Goal: Use online tool/utility: Utilize a website feature to perform a specific function

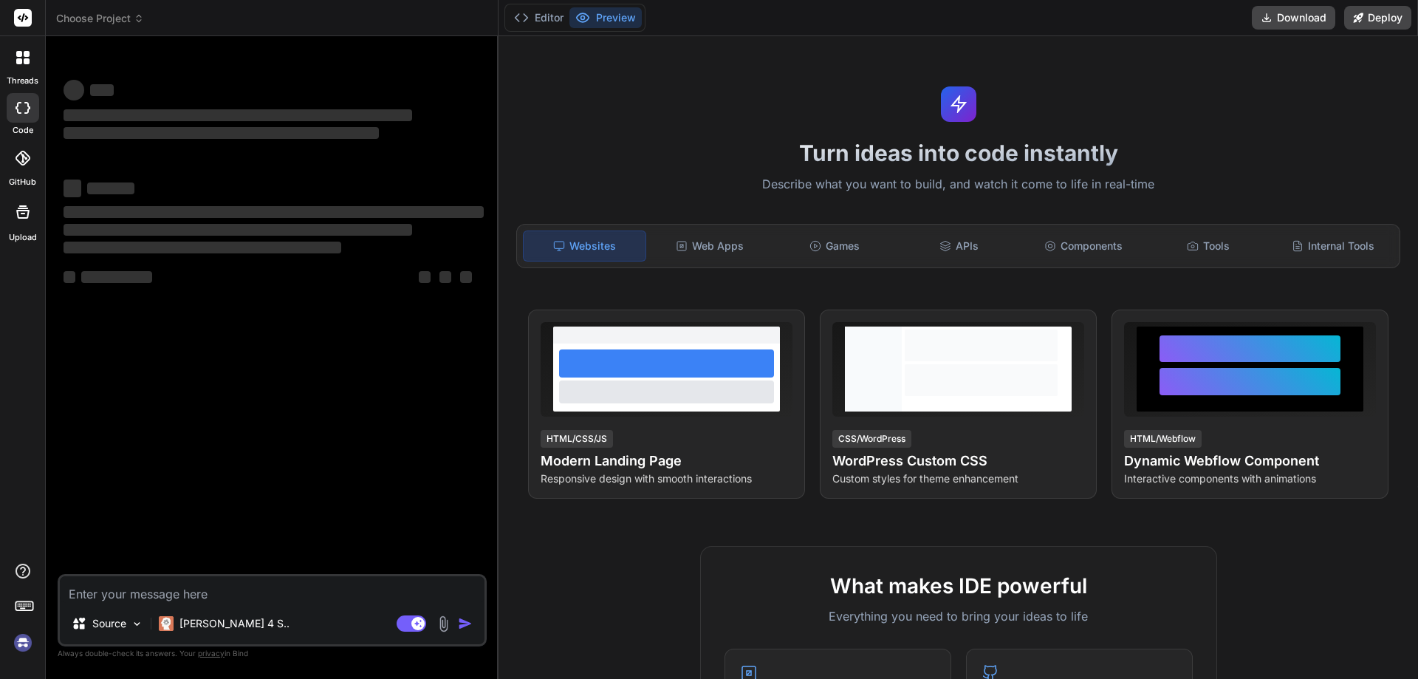
type textarea "x"
click at [168, 601] on textarea at bounding box center [272, 589] width 425 height 27
click at [165, 593] on textarea at bounding box center [272, 589] width 425 height 27
type textarea "write 25 line of report without heading with serial no reviedw the jira ticket …"
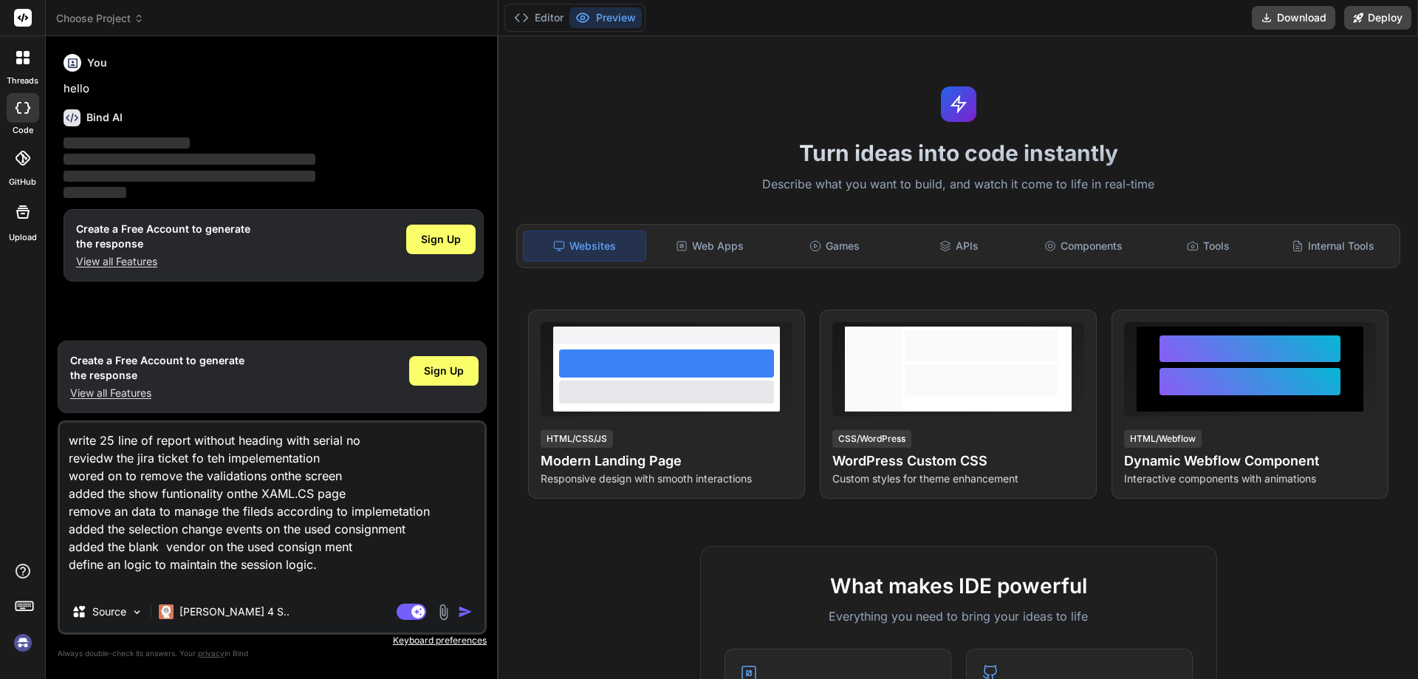
type textarea "x"
type textarea "write 25 line of report without heading with serial no reviedw the jira ticket …"
click at [473, 615] on img "button" at bounding box center [465, 611] width 15 height 15
click at [324, 568] on textarea "write 25 line of report without heading with serial no reviedw the jira ticket …" at bounding box center [272, 506] width 425 height 168
click at [337, 547] on textarea "write 25 line of report without heading with serial no reviedw the jira ticket …" at bounding box center [272, 506] width 425 height 168
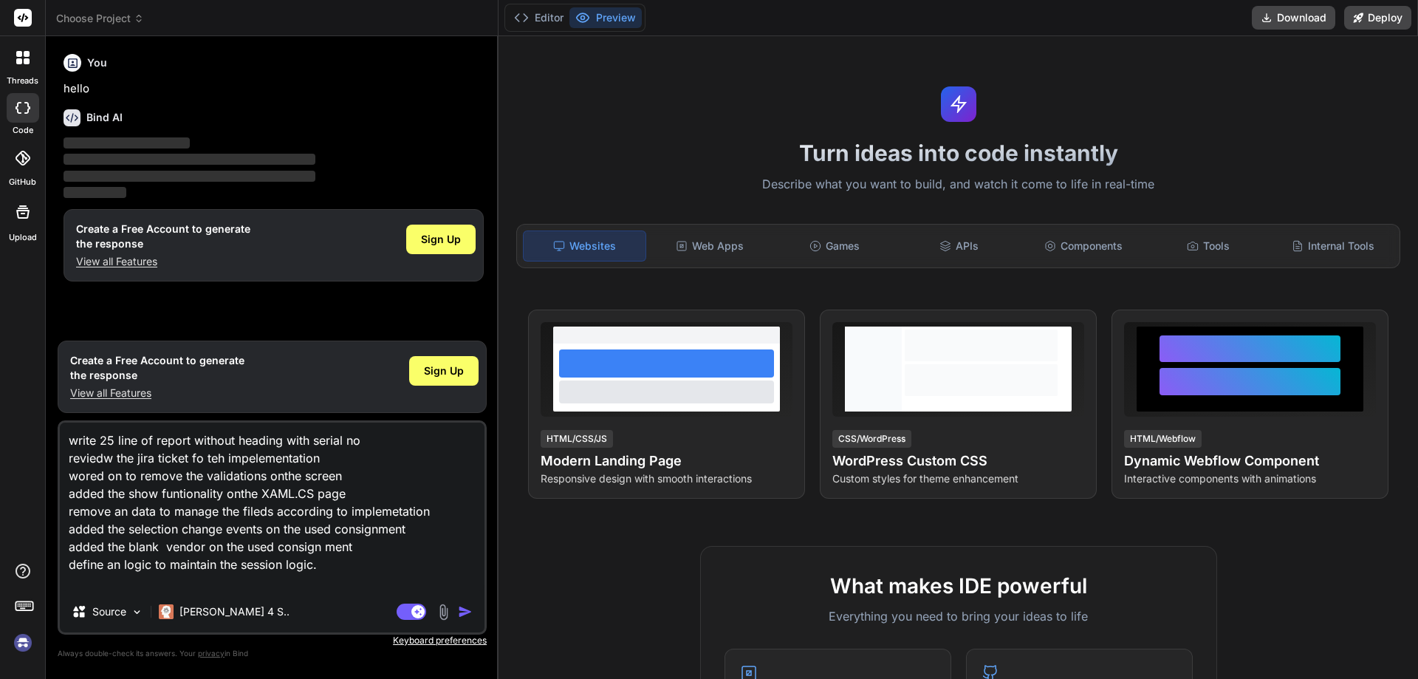
drag, startPoint x: 337, startPoint y: 547, endPoint x: 326, endPoint y: 565, distance: 21.3
click at [326, 565] on textarea "write 25 line of report without heading with serial no reviedw the jira ticket …" at bounding box center [272, 506] width 425 height 168
click at [323, 548] on textarea "write 25 line of report without heading with serial no reviedw the jira ticket …" at bounding box center [272, 506] width 425 height 168
click at [467, 612] on img "button" at bounding box center [465, 611] width 15 height 15
click at [409, 608] on rect at bounding box center [412, 611] width 30 height 16
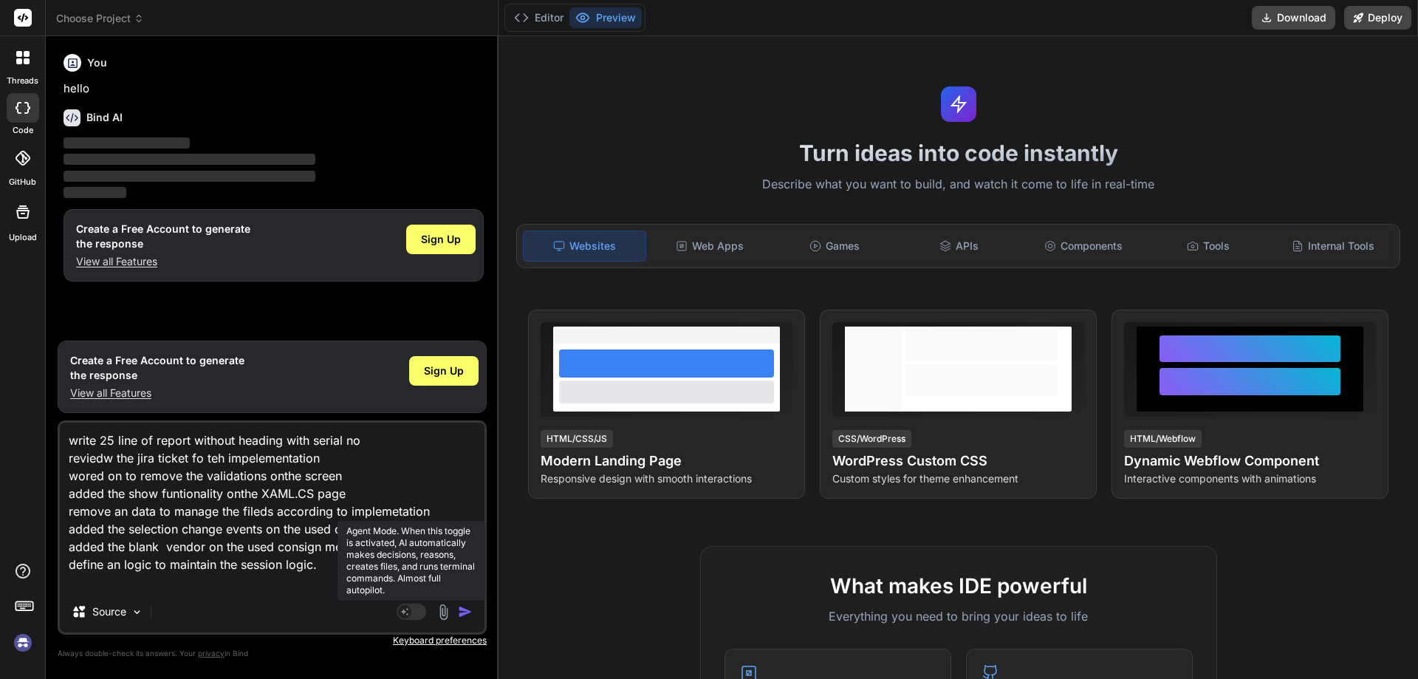
click at [410, 612] on rect at bounding box center [404, 611] width 13 height 13
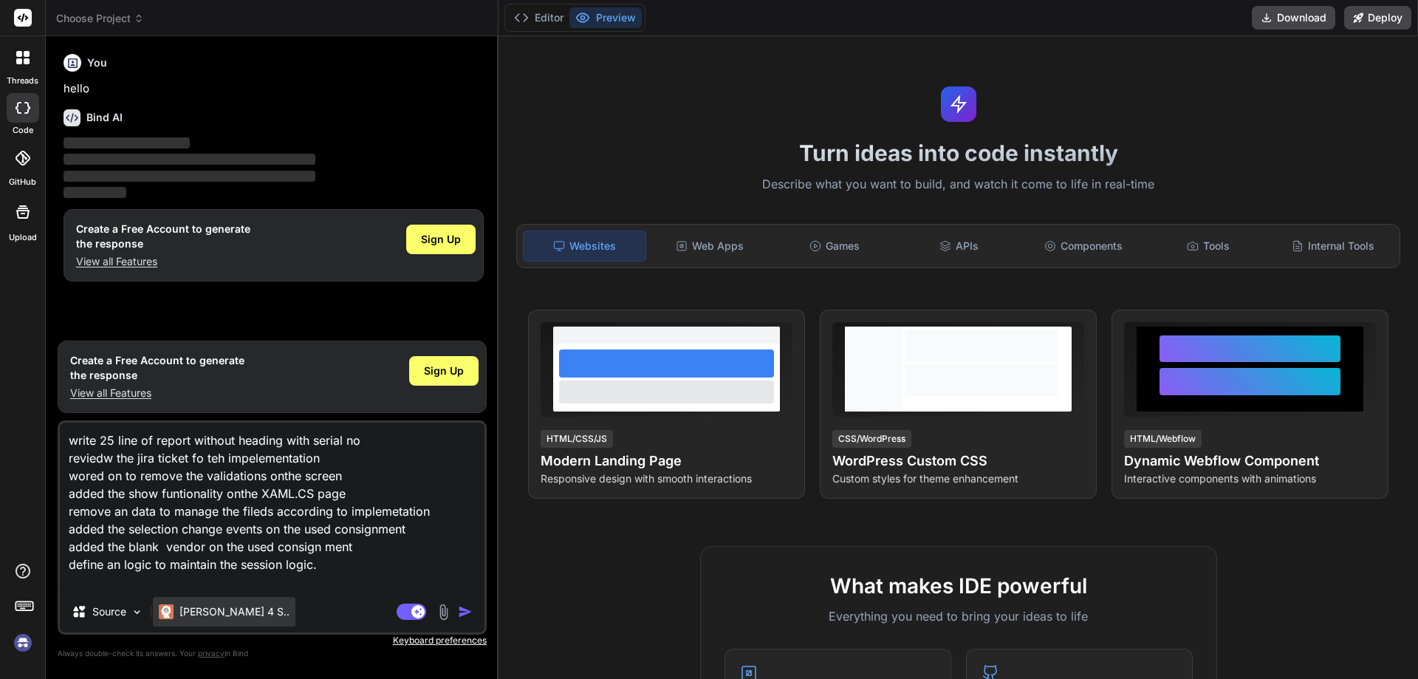
click at [208, 615] on p "Claude 4 S.." at bounding box center [234, 611] width 110 height 15
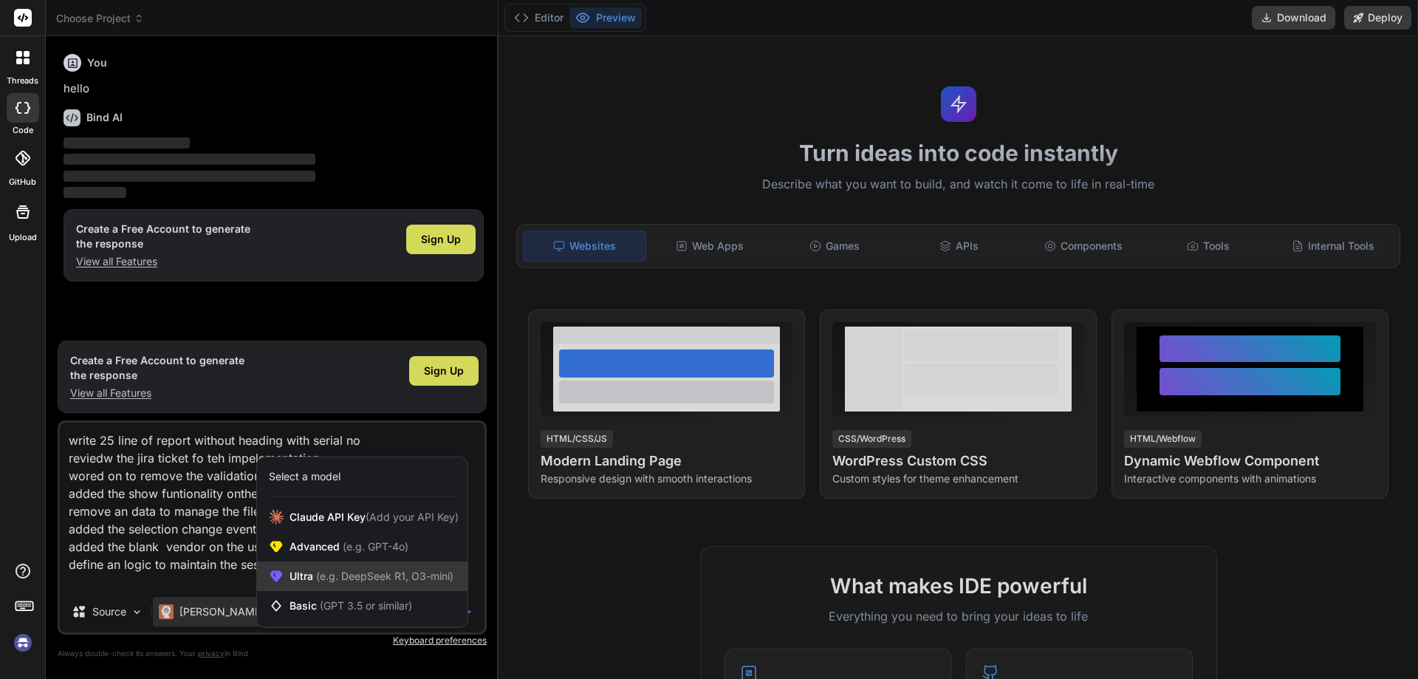
click at [323, 576] on span "(e.g. DeepSeek R1, O3-mini)" at bounding box center [383, 575] width 140 height 13
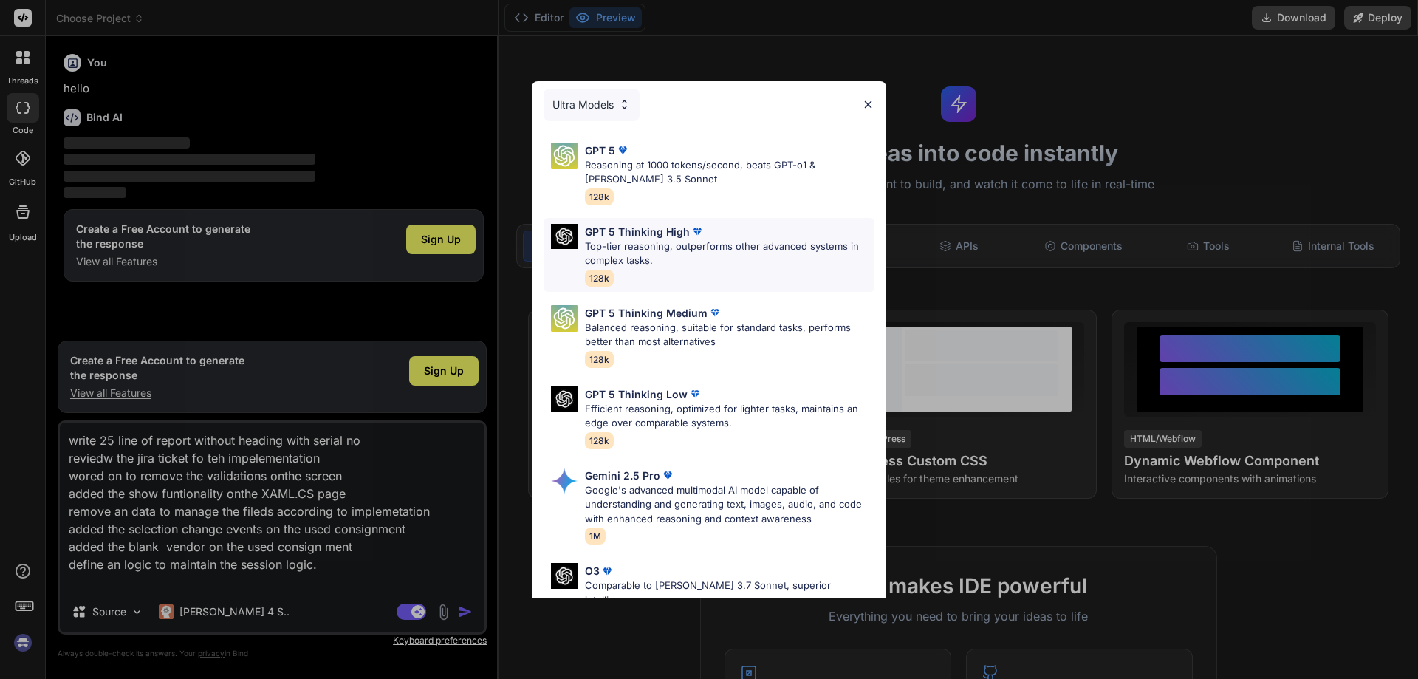
click at [621, 247] on p "Top-tier reasoning, outperforms other advanced systems in complex tasks." at bounding box center [729, 253] width 289 height 29
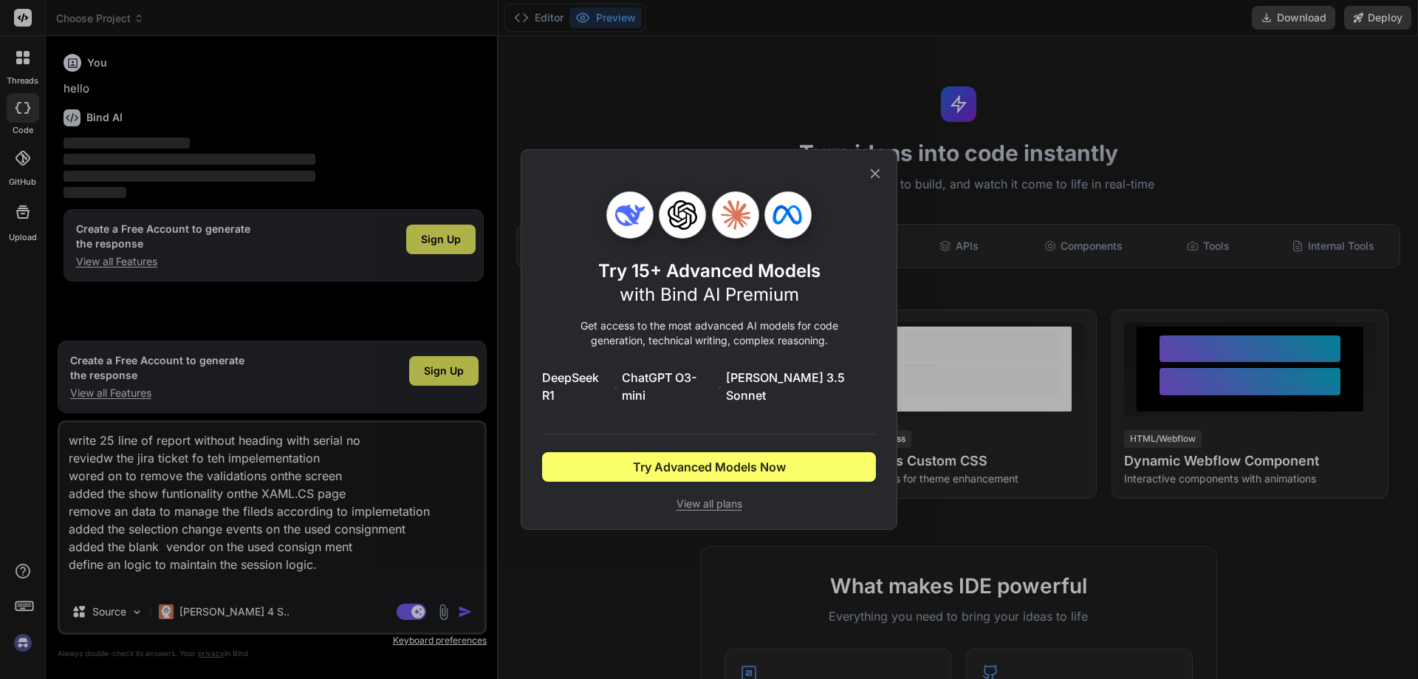
click at [879, 171] on div "Try 15+ Advanced Models with Bind AI Premium Get access to the most advanced AI…" at bounding box center [709, 339] width 377 height 380
click at [876, 179] on icon at bounding box center [876, 174] width 10 height 10
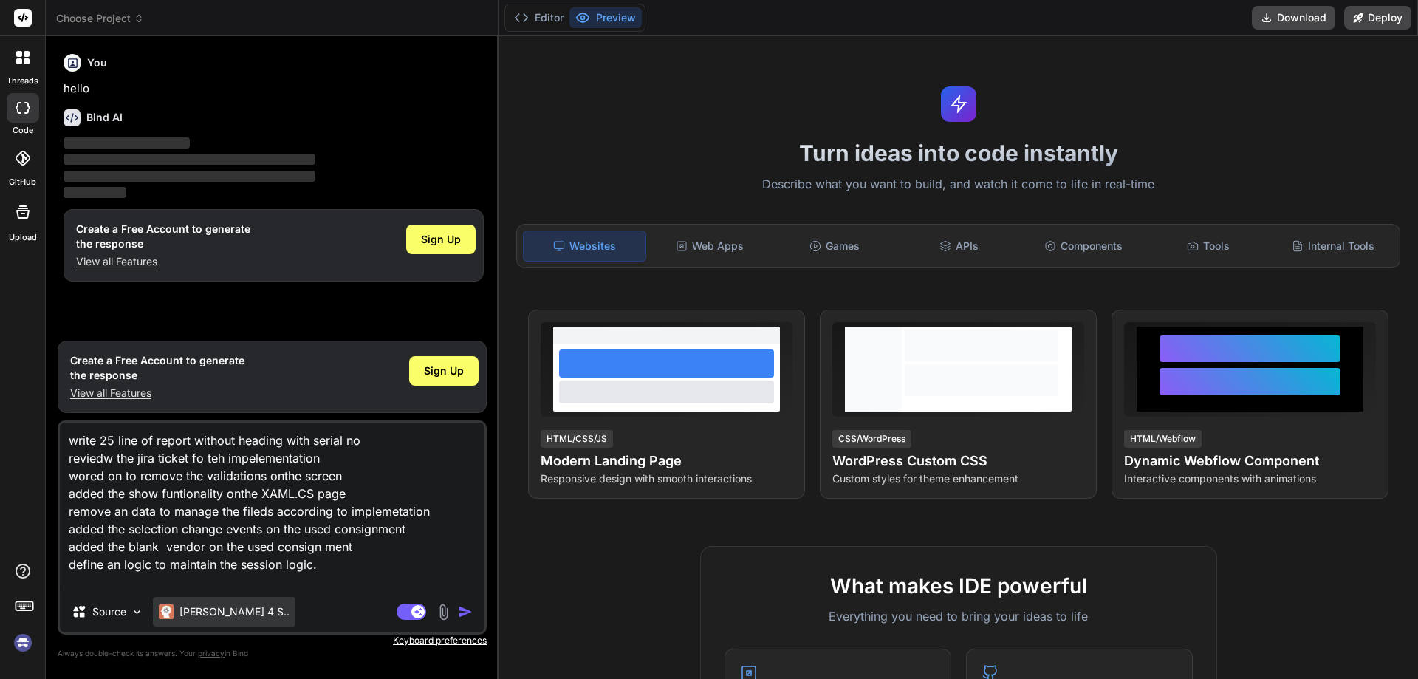
click at [211, 617] on p "Claude 4 S.." at bounding box center [234, 611] width 110 height 15
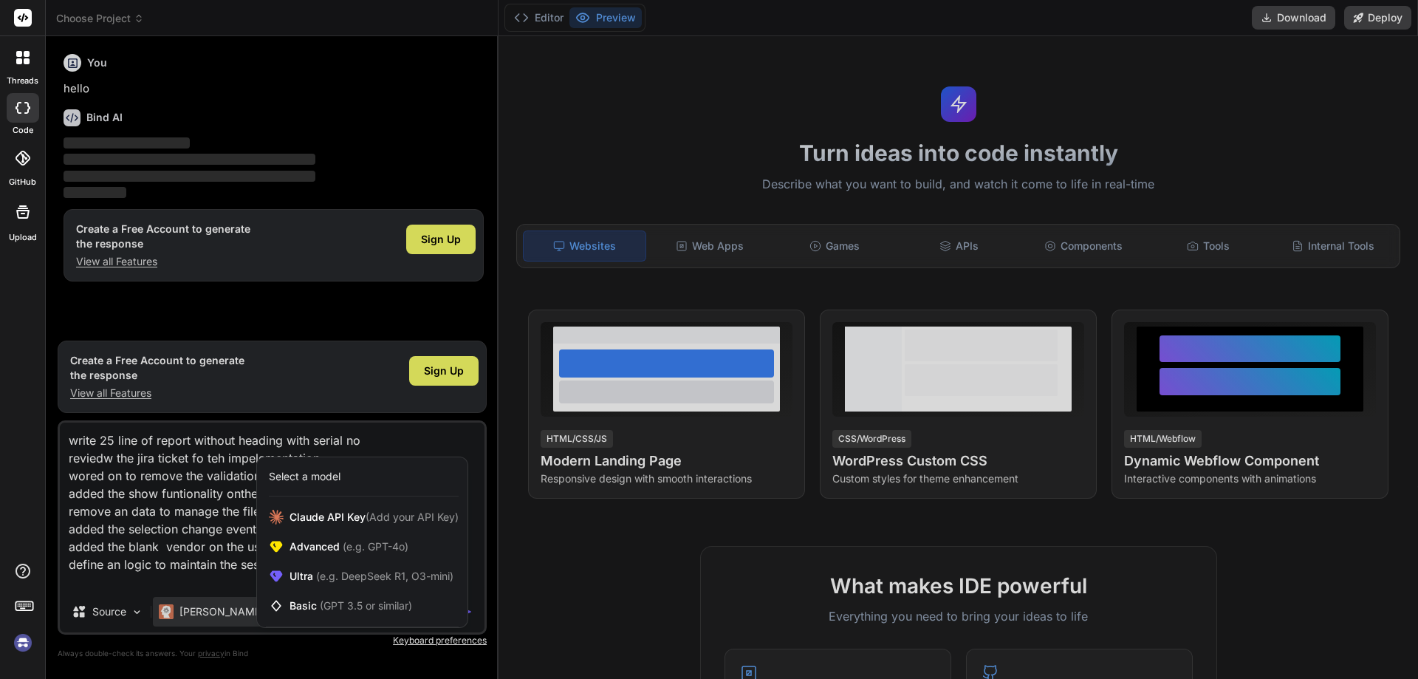
click at [168, 479] on div at bounding box center [709, 339] width 1418 height 679
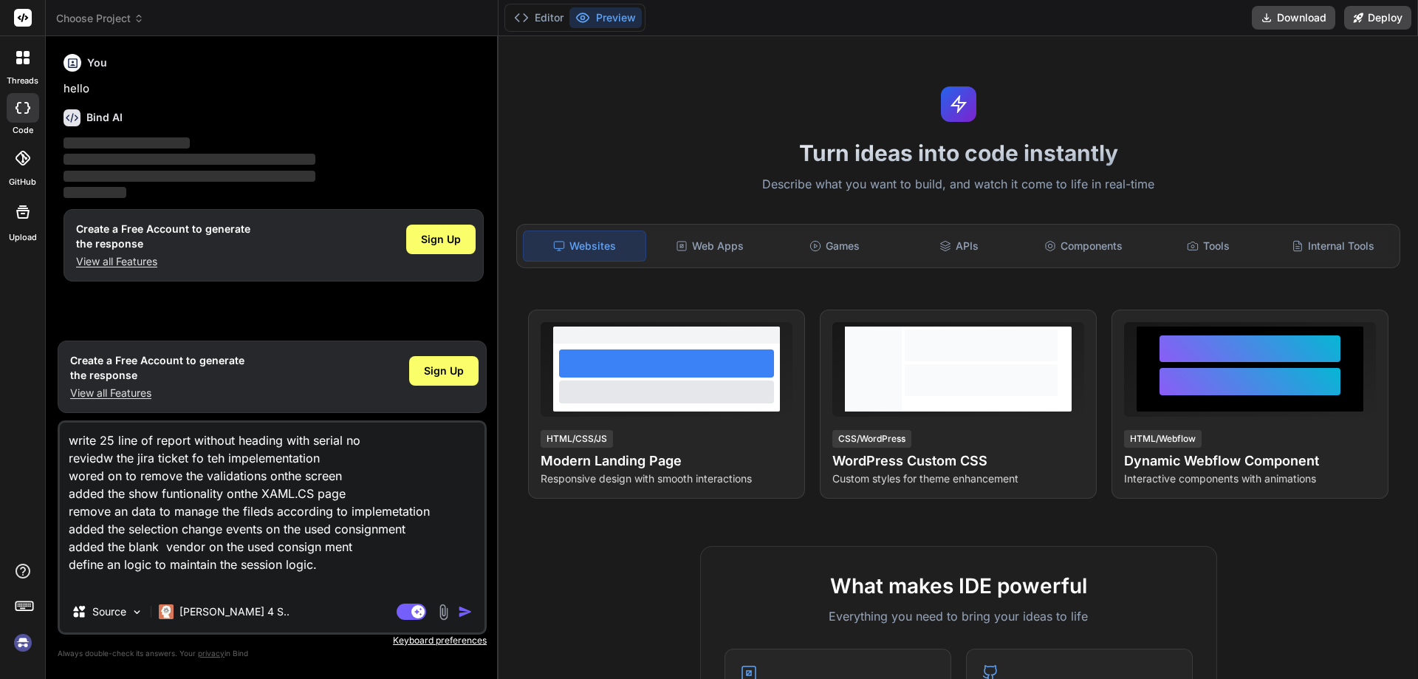
click at [347, 569] on textarea "write 25 line of report without heading with serial no reviedw the jira ticket …" at bounding box center [272, 506] width 425 height 168
click at [463, 608] on img "button" at bounding box center [465, 611] width 15 height 15
click at [403, 611] on rect at bounding box center [412, 611] width 30 height 16
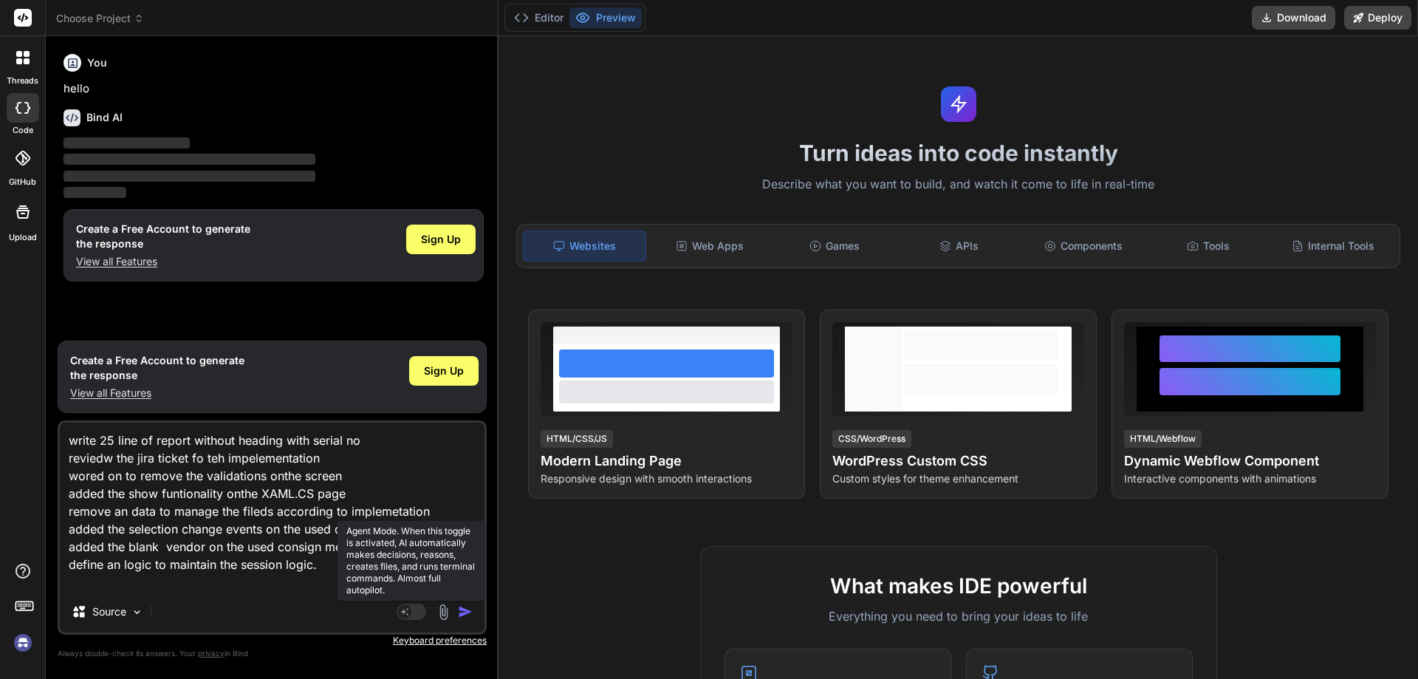
click at [403, 611] on icon at bounding box center [404, 610] width 7 height 7
type textarea "x"
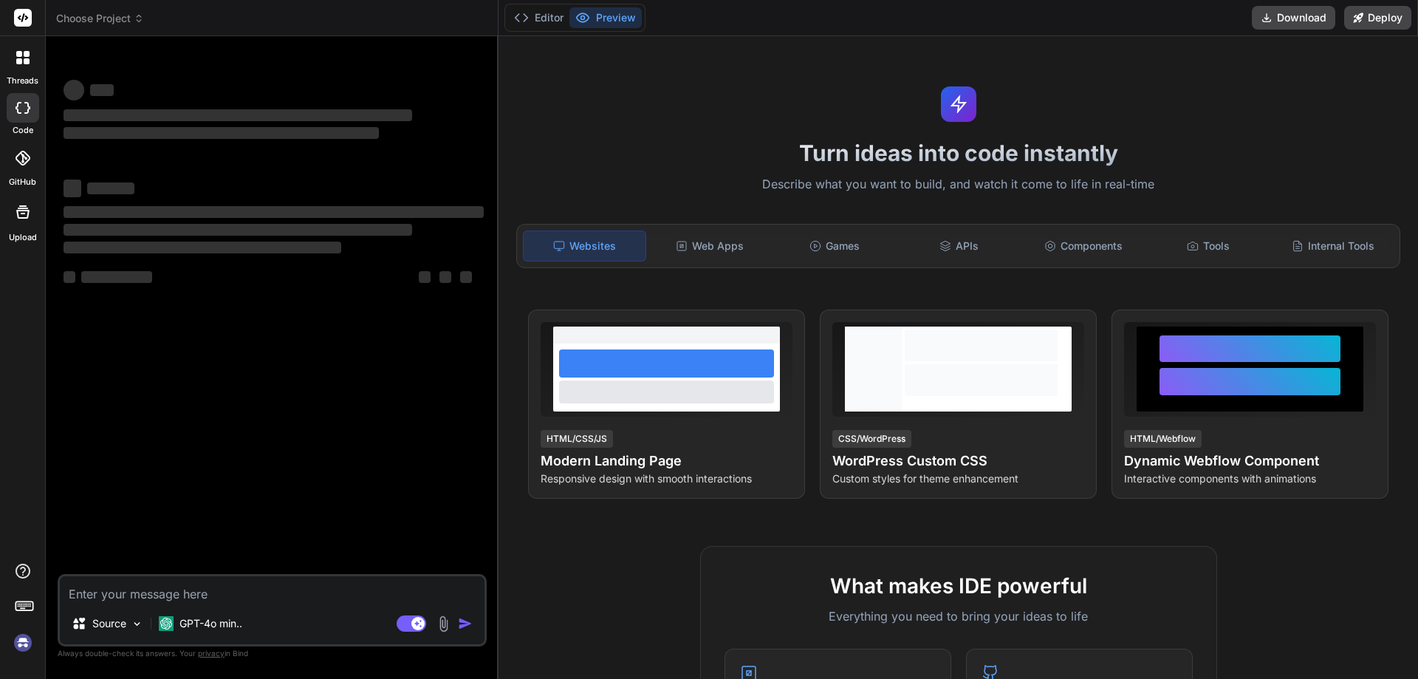
click at [149, 600] on textarea at bounding box center [272, 589] width 425 height 27
type textarea "x"
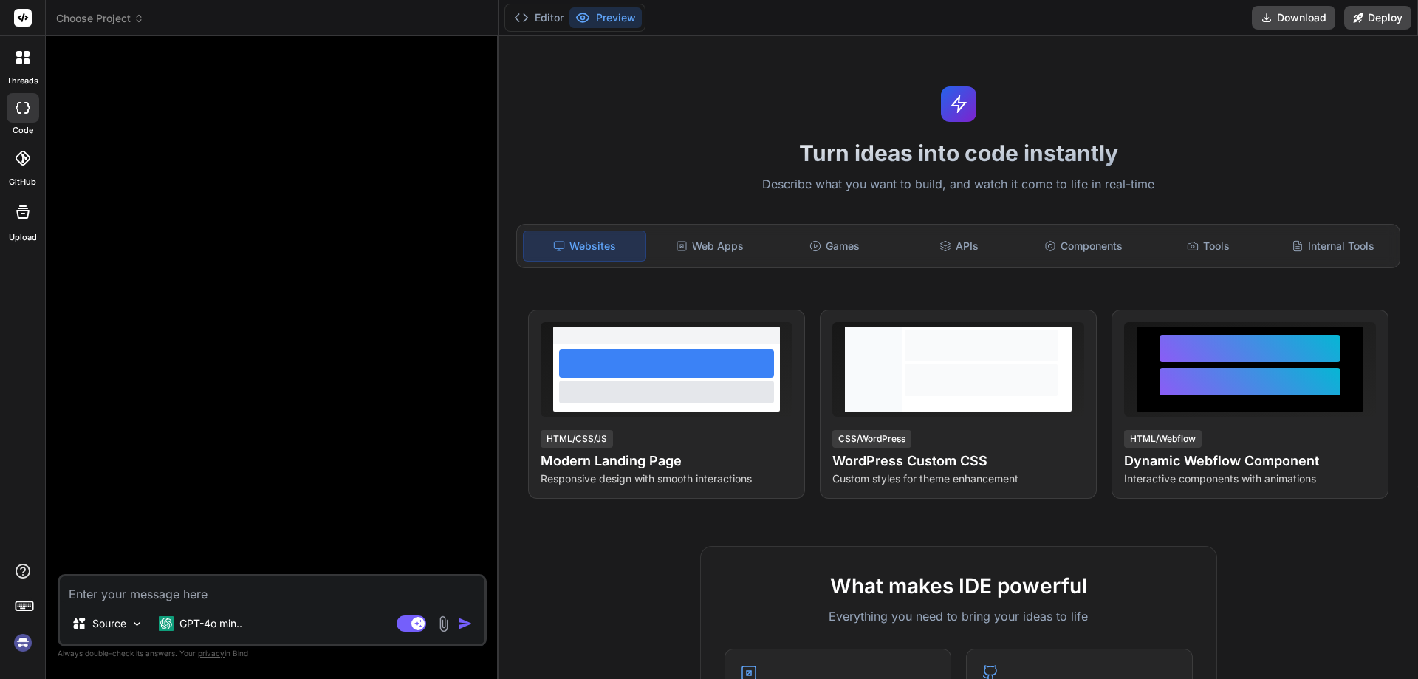
type textarea "write 25 line of report without heading with serial no reviedw the jira ticket …"
type textarea "x"
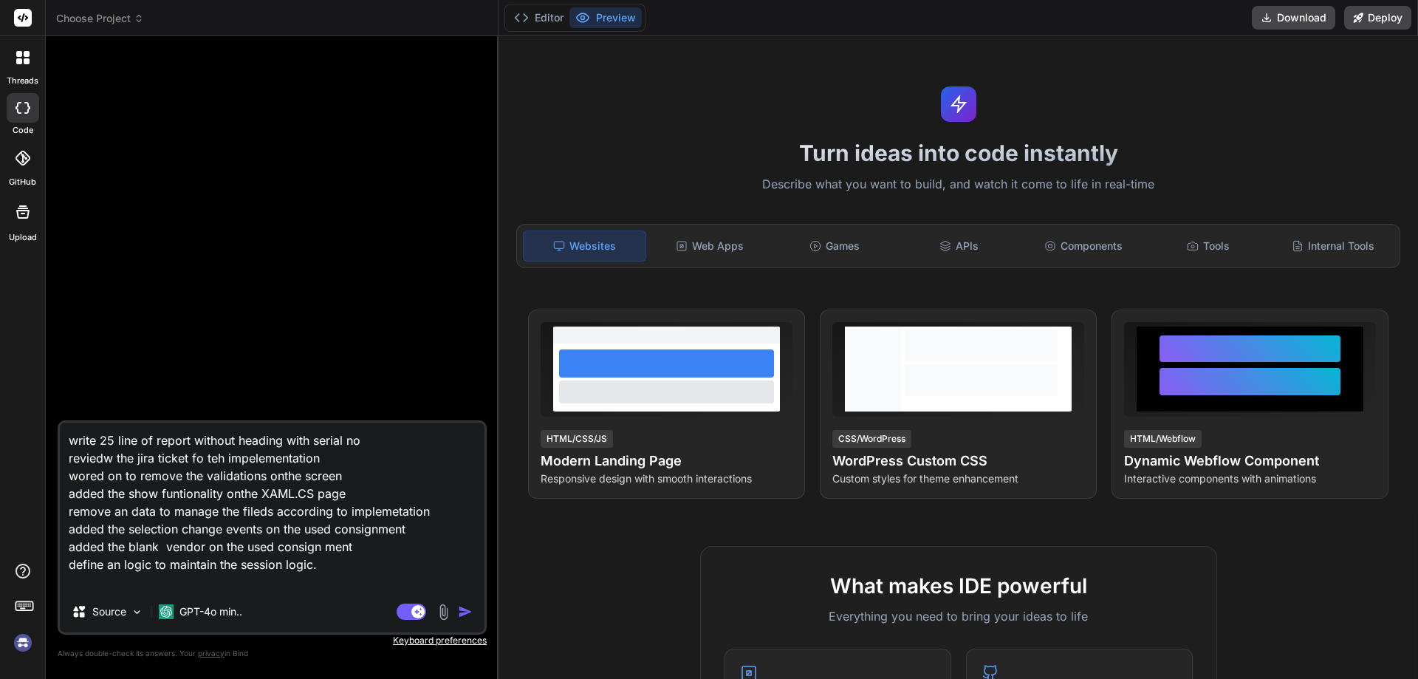
type textarea "write 25 line of report without heading with serial no reviedw the jira ticket …"
click at [461, 610] on img "button" at bounding box center [465, 611] width 15 height 15
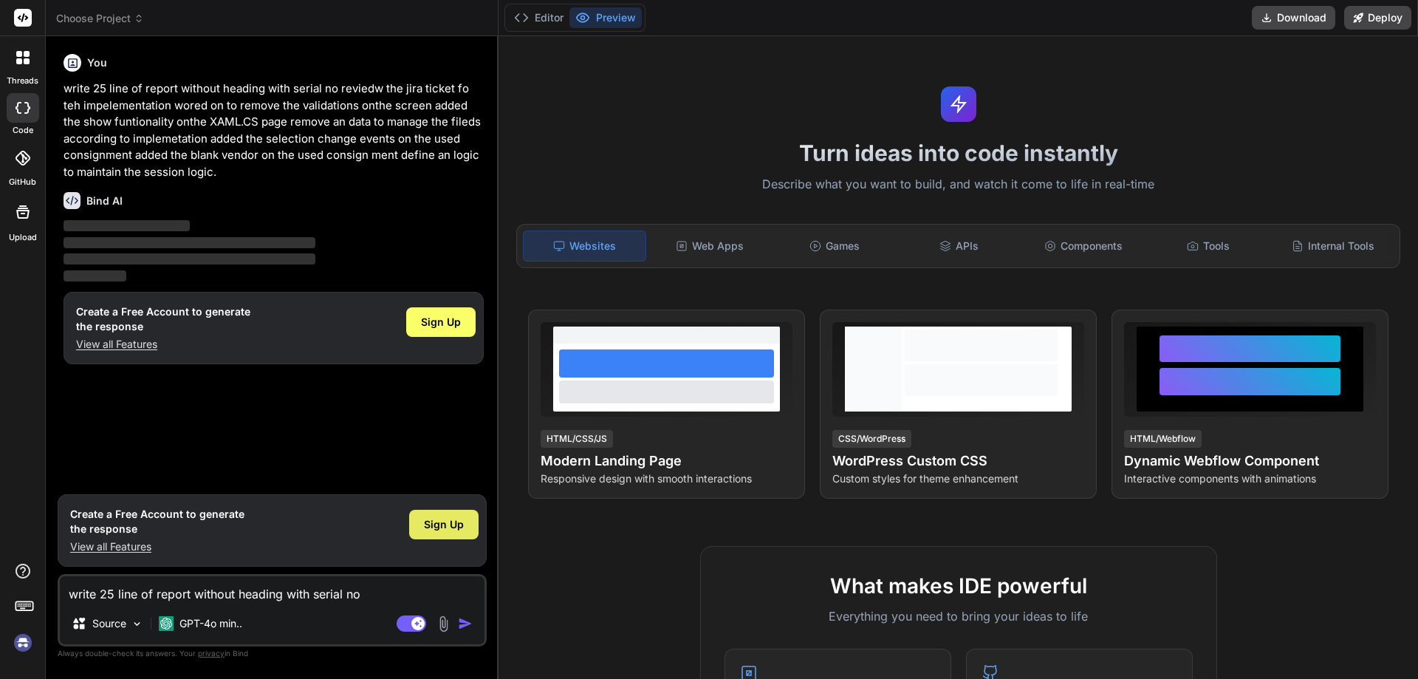
click at [439, 529] on span "Sign Up" at bounding box center [444, 524] width 40 height 15
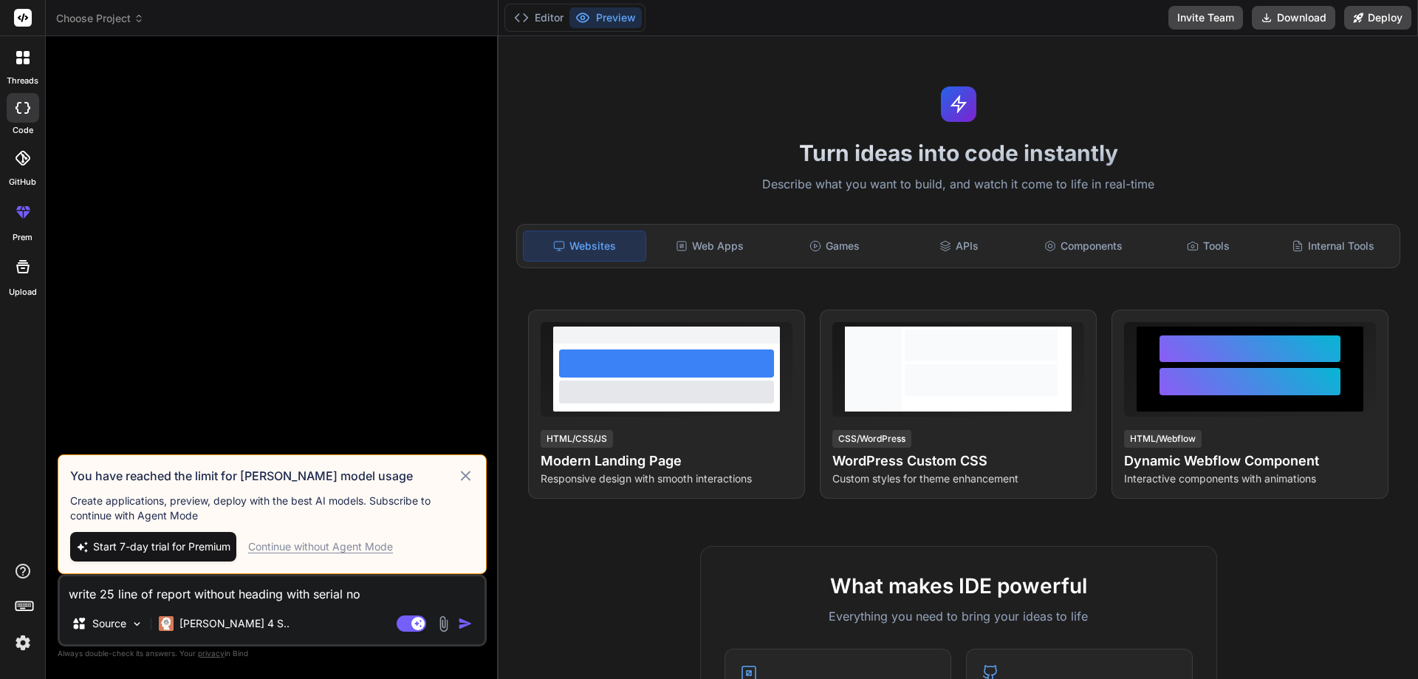
type textarea "x"
click at [205, 594] on textarea "write 25 line of report without heading with serial no reviedw the jira ticket …" at bounding box center [272, 589] width 425 height 27
paste textarea "write 25 line of report without heading with serial no reviedw the jira ticket …"
type textarea "write 25 line of report without heading with serial no reviedw the jira ticket …"
type textarea "x"
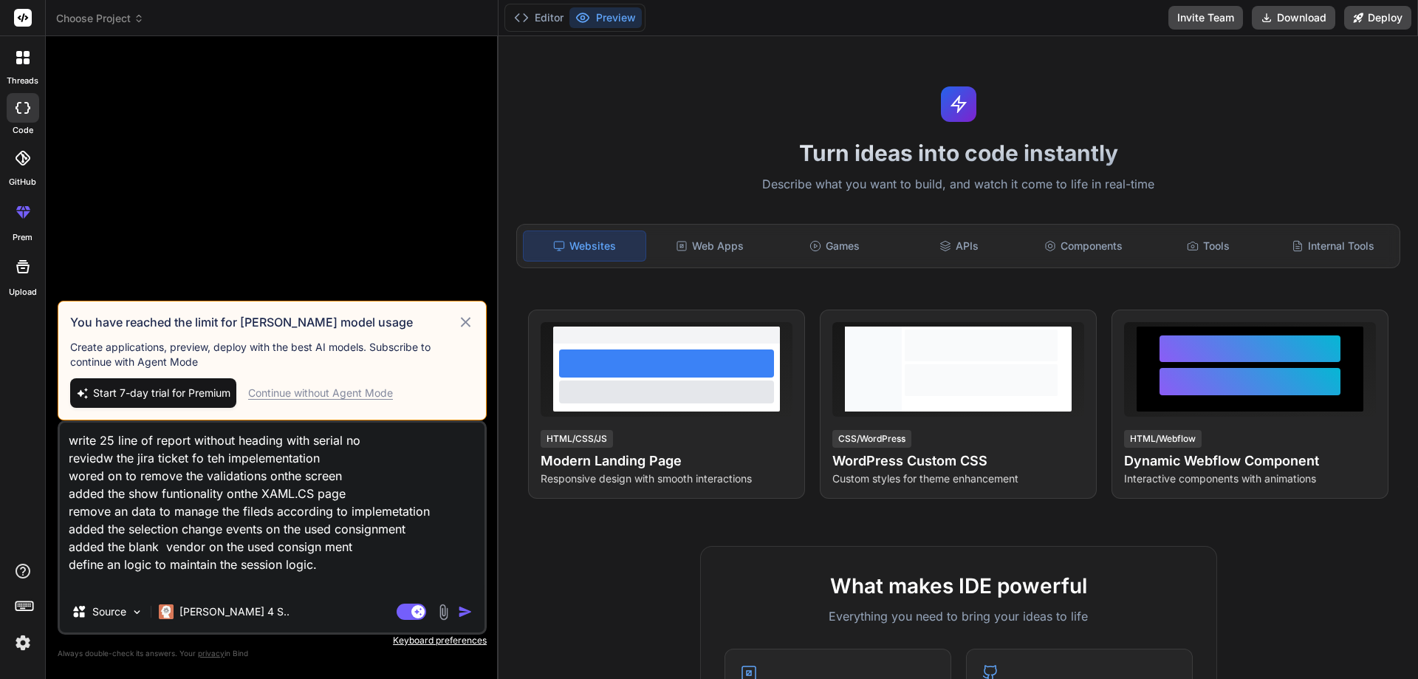
type textarea "write 25 line of report without heading with serial no reviedw the jira ticket …"
click at [470, 612] on img "button" at bounding box center [465, 611] width 15 height 15
click at [462, 615] on img "button" at bounding box center [465, 611] width 15 height 15
click at [329, 567] on textarea "write 25 line of report without heading with serial no reviedw the jira ticket …" at bounding box center [272, 506] width 425 height 168
click at [350, 392] on div "Continue without Agent Mode" at bounding box center [320, 392] width 145 height 15
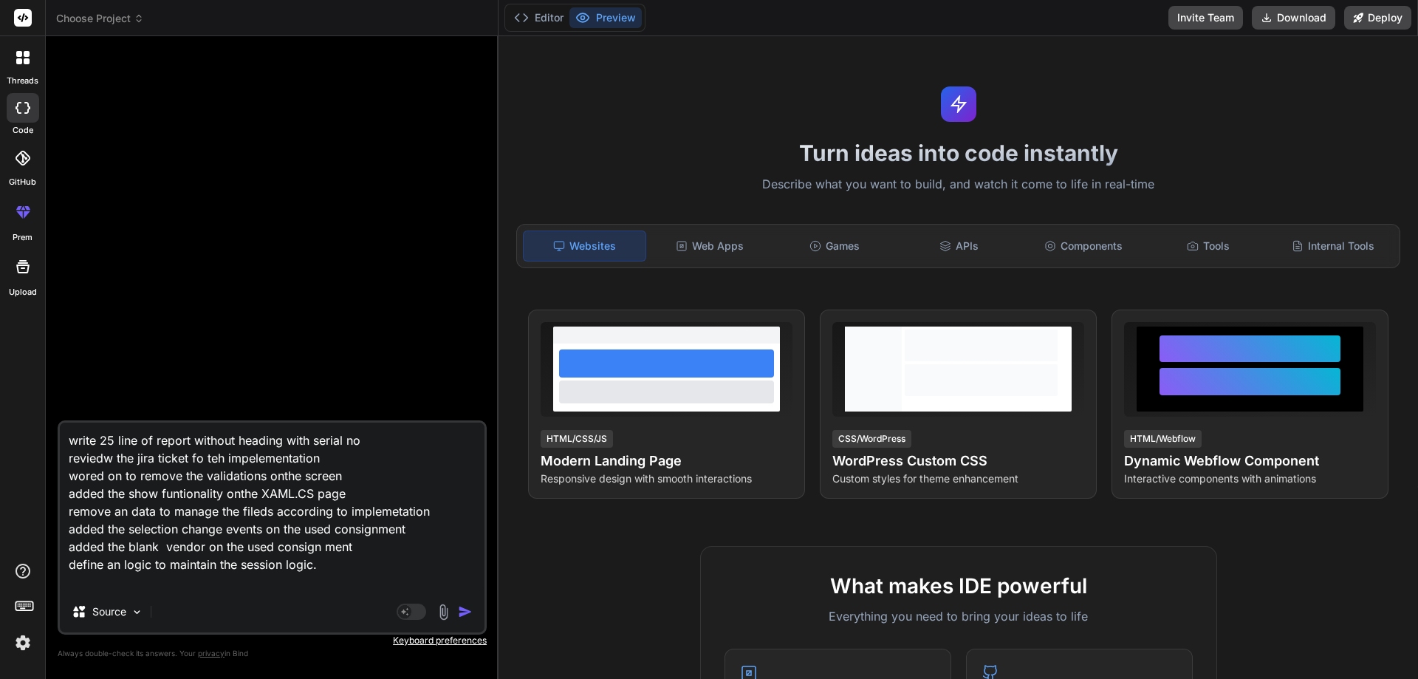
click at [358, 564] on textarea "write 25 line of report without heading with serial no reviedw the jira ticket …" at bounding box center [272, 506] width 425 height 168
type textarea "x"
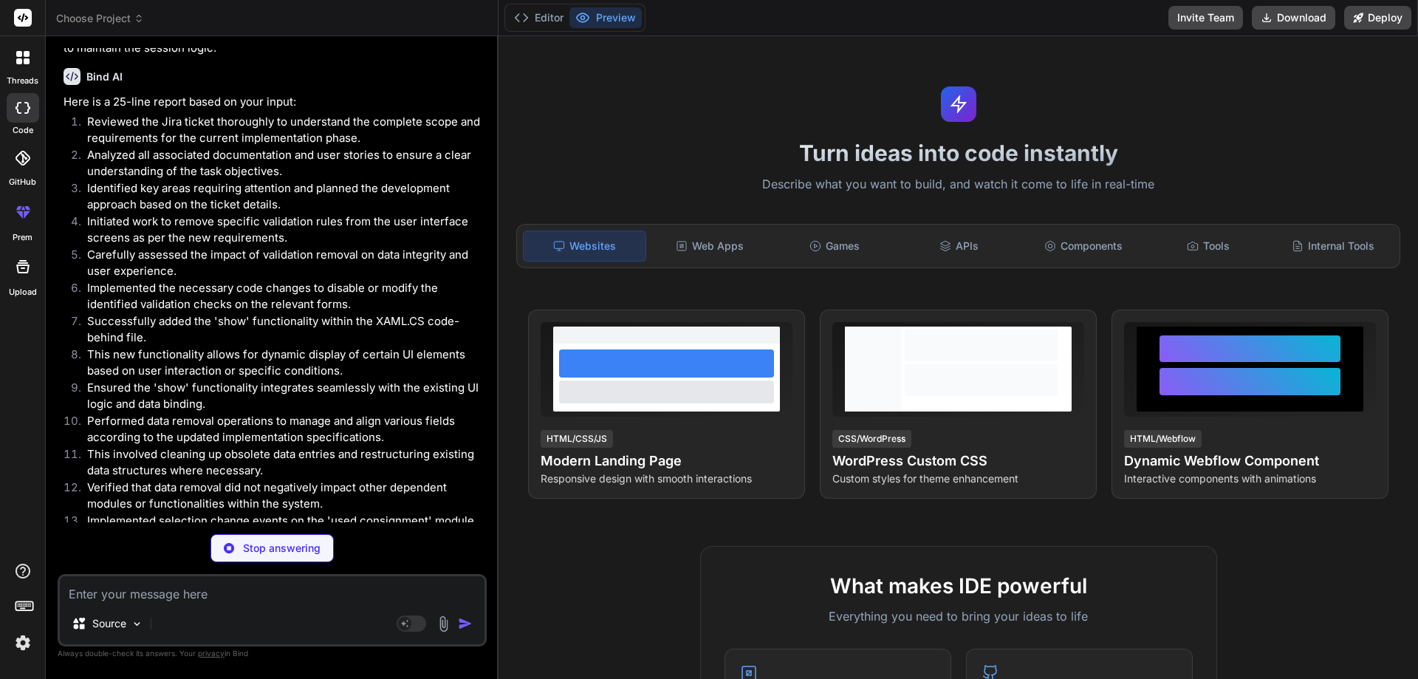
type textarea "x"
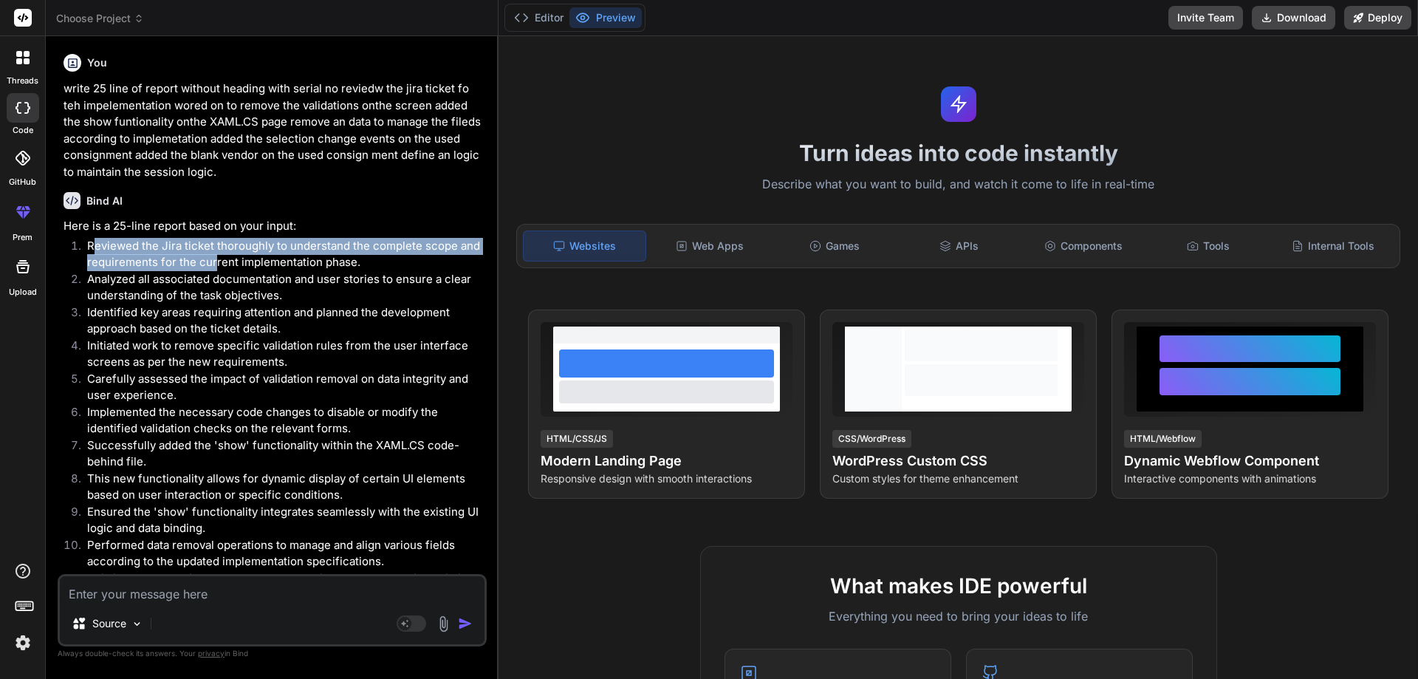
drag, startPoint x: 91, startPoint y: 249, endPoint x: 215, endPoint y: 255, distance: 124.2
click at [215, 255] on li "Reviewed the Jira ticket thoroughly to understand the complete scope and requir…" at bounding box center [279, 254] width 408 height 33
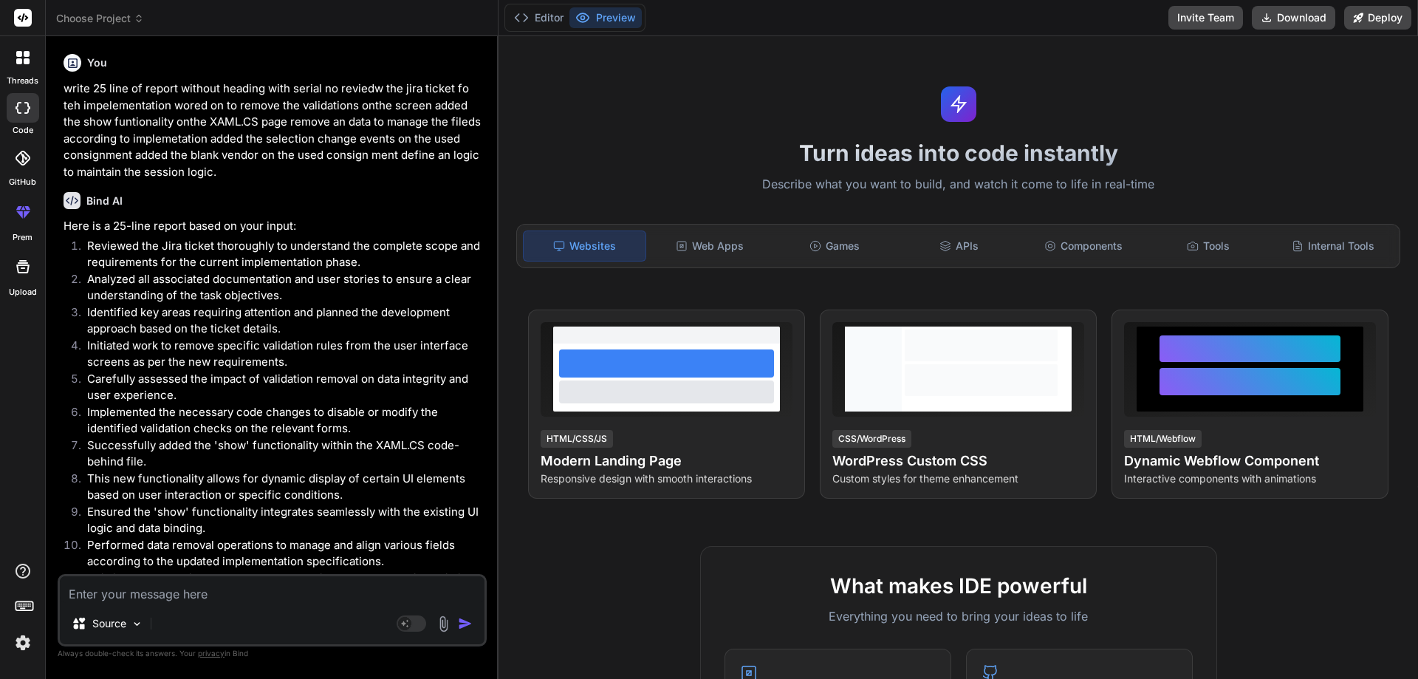
click at [362, 273] on li "Analyzed all associated documentation and user stories to ensure a clear unders…" at bounding box center [279, 287] width 408 height 33
click at [126, 603] on div "Source Agent Mode. When this toggle is activated, AI automatically makes decisi…" at bounding box center [272, 610] width 429 height 72
click at [133, 590] on textarea at bounding box center [272, 589] width 425 height 27
type textarea "a"
type textarea "x"
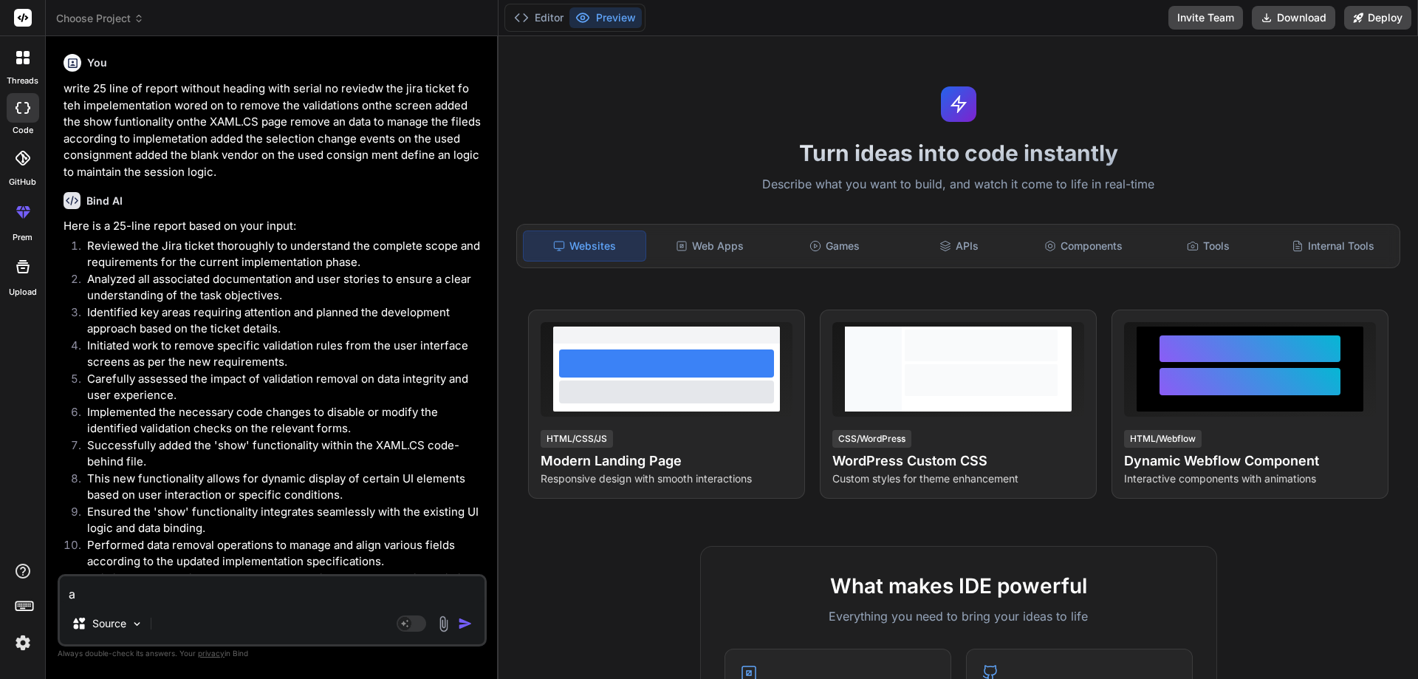
type textarea "ad"
type textarea "x"
type textarea "add"
type textarea "x"
type textarea "add"
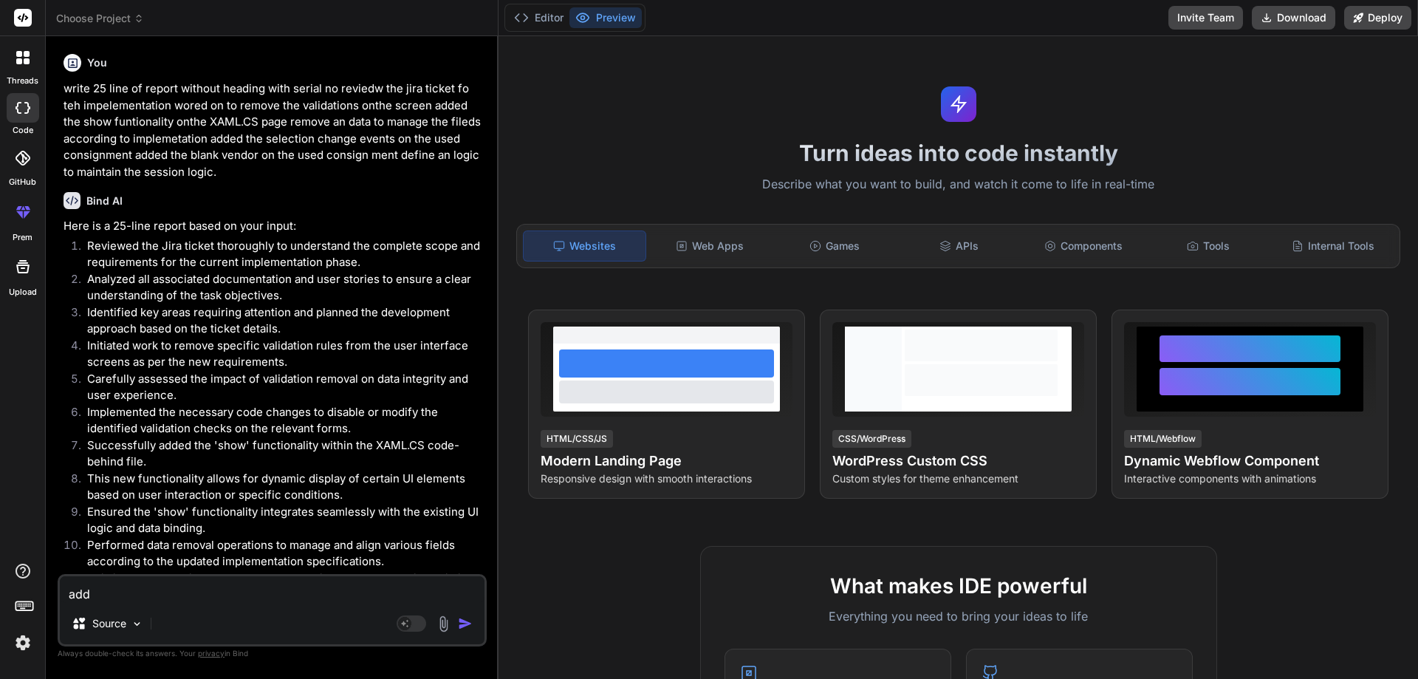
type textarea "x"
type textarea "add l"
type textarea "x"
type textarea "add le"
type textarea "x"
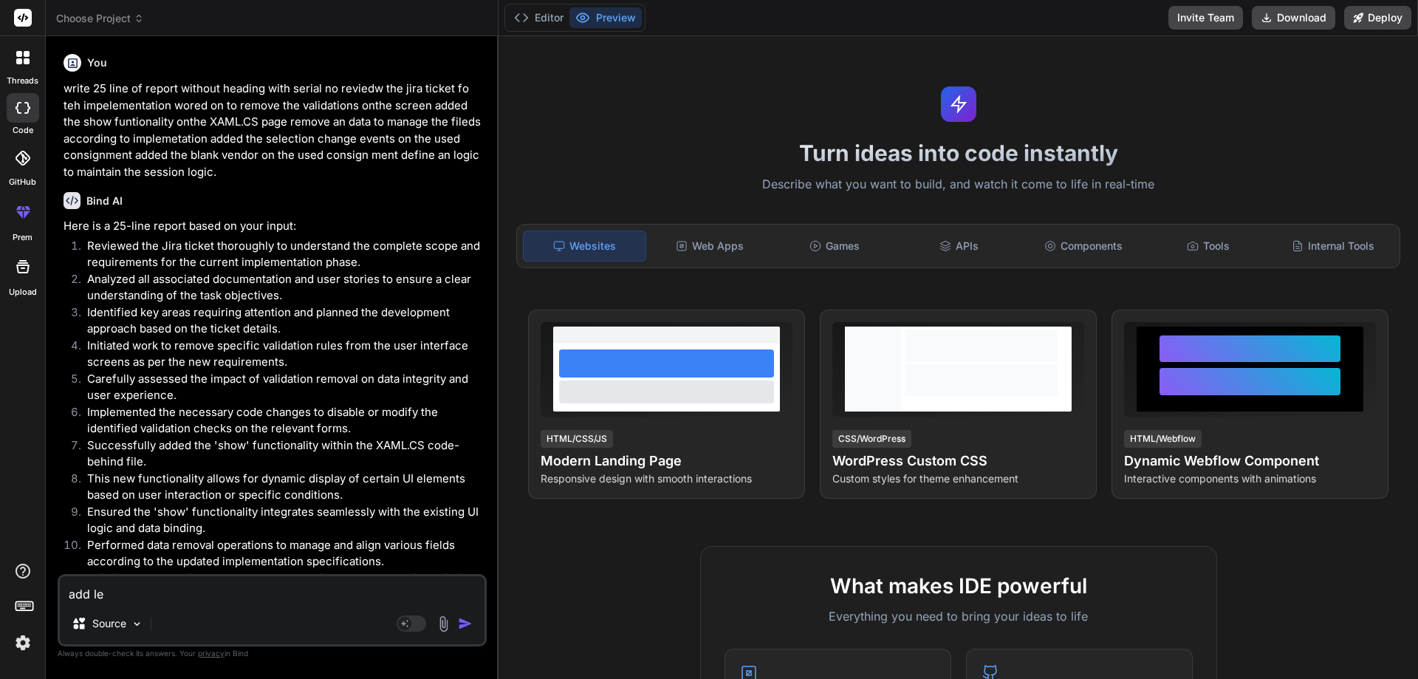
type textarea "add les"
type textarea "x"
type textarea "add less"
type textarea "x"
type textarea "add less"
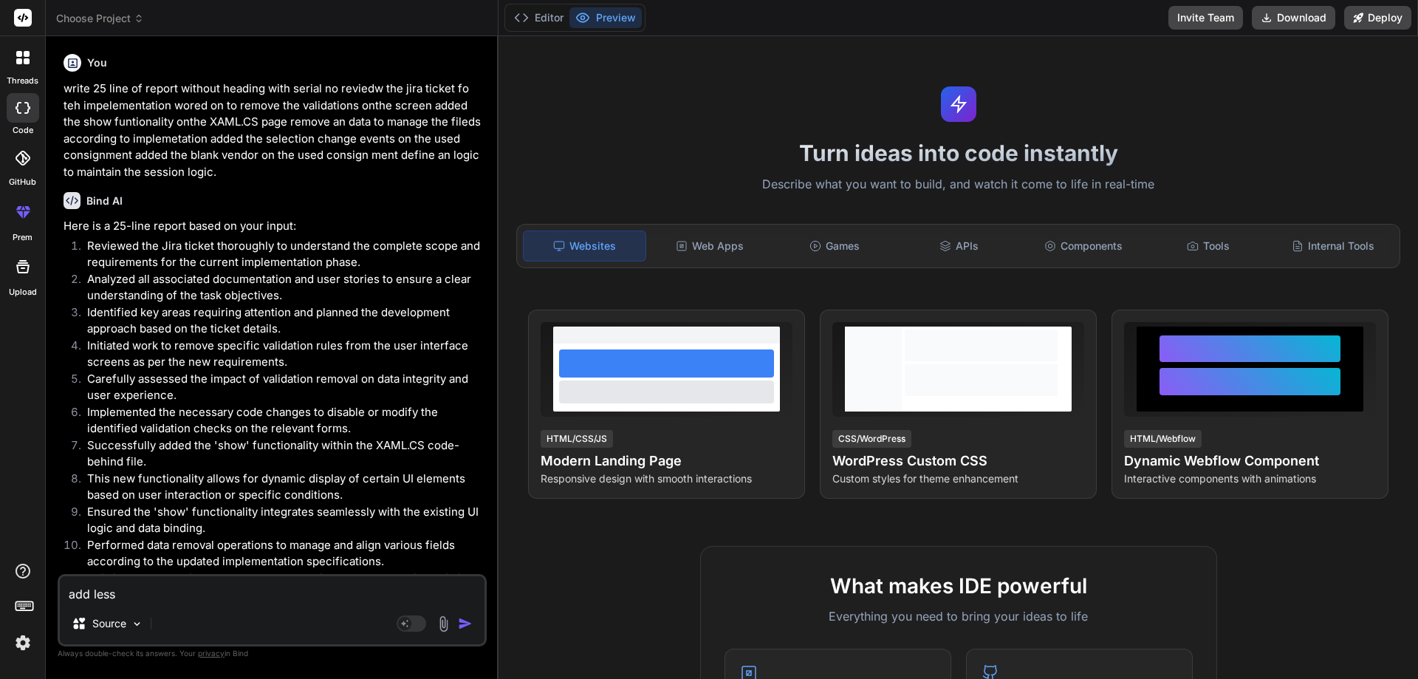
type textarea "x"
type textarea "add less w"
type textarea "x"
type textarea "add less wo"
type textarea "x"
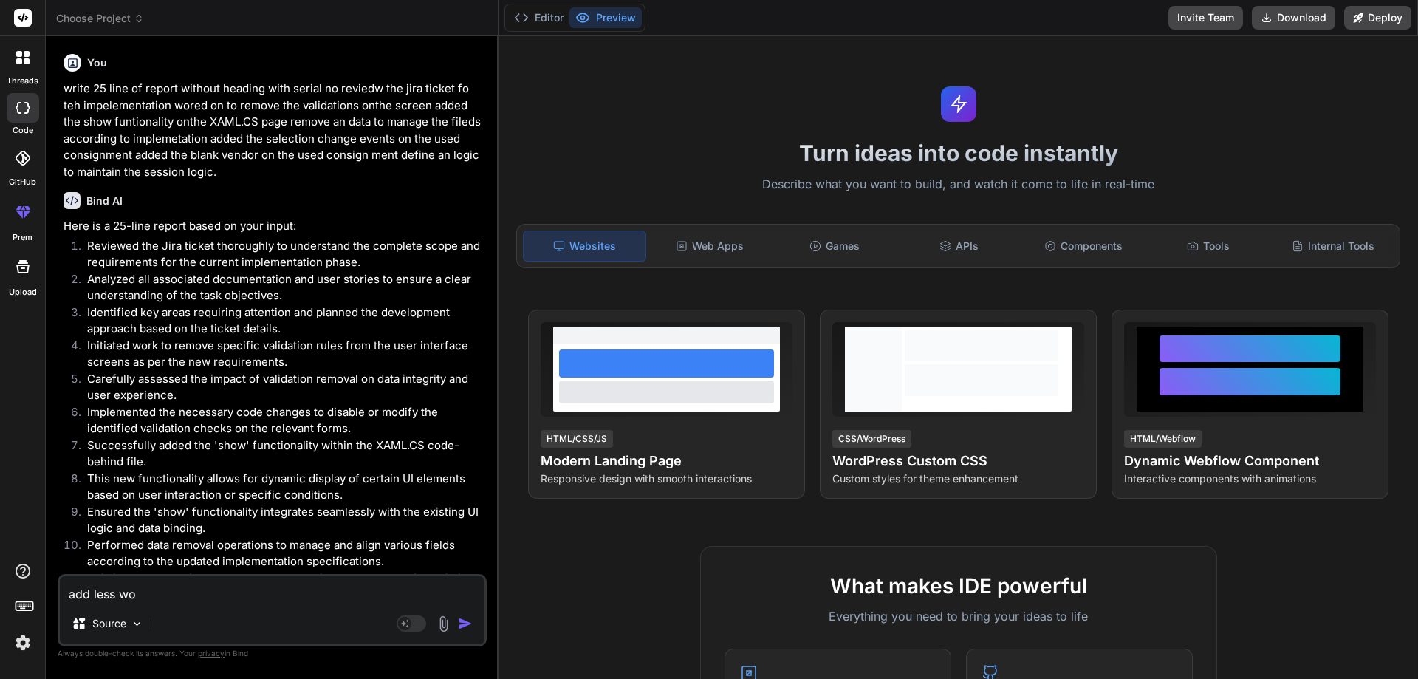
type textarea "add less wor"
type textarea "x"
type textarea "add less word"
type textarea "x"
type textarea "add less word"
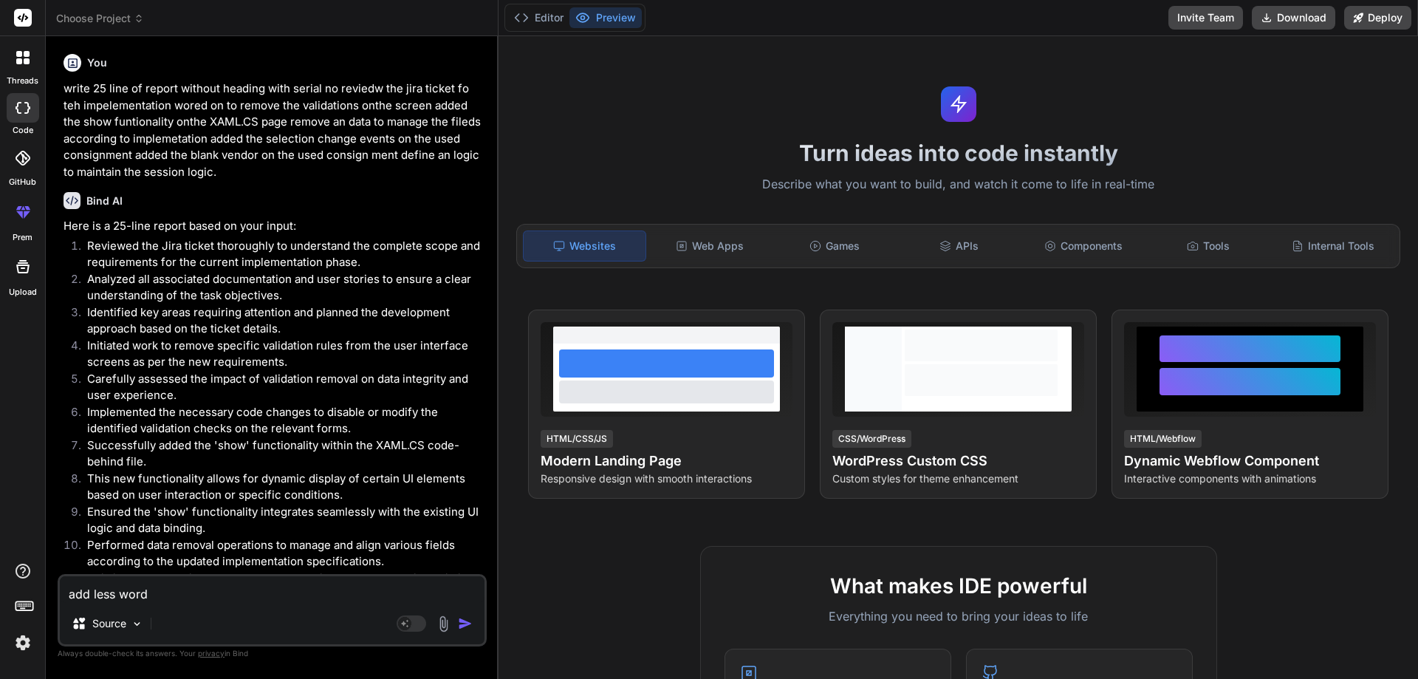
type textarea "x"
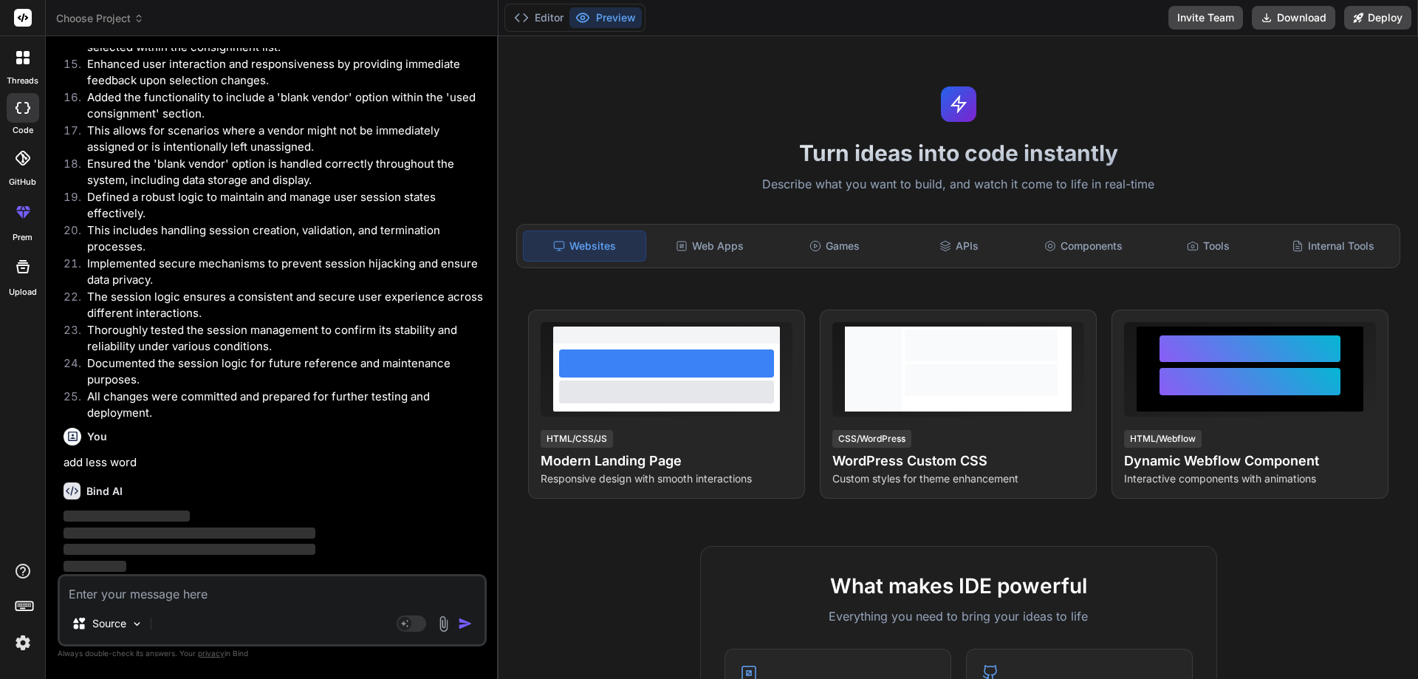
scroll to position [635, 0]
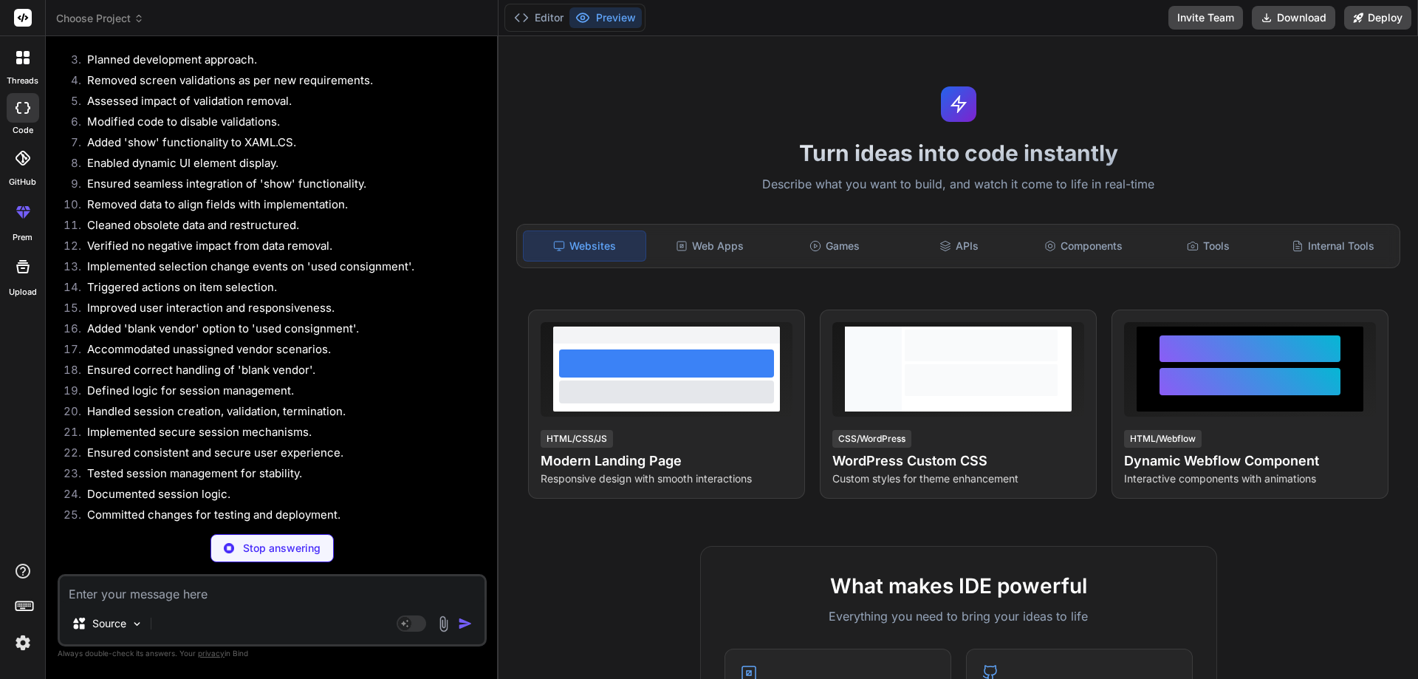
type textarea "x"
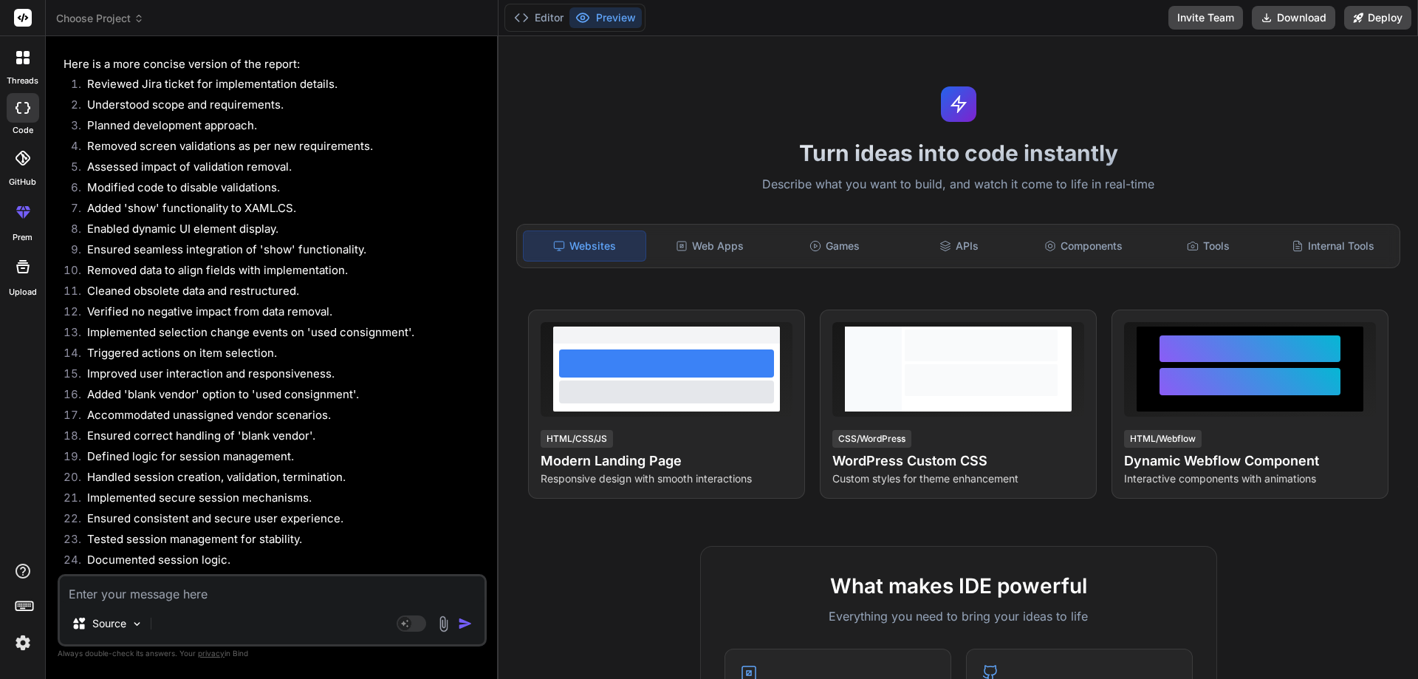
scroll to position [1105, 0]
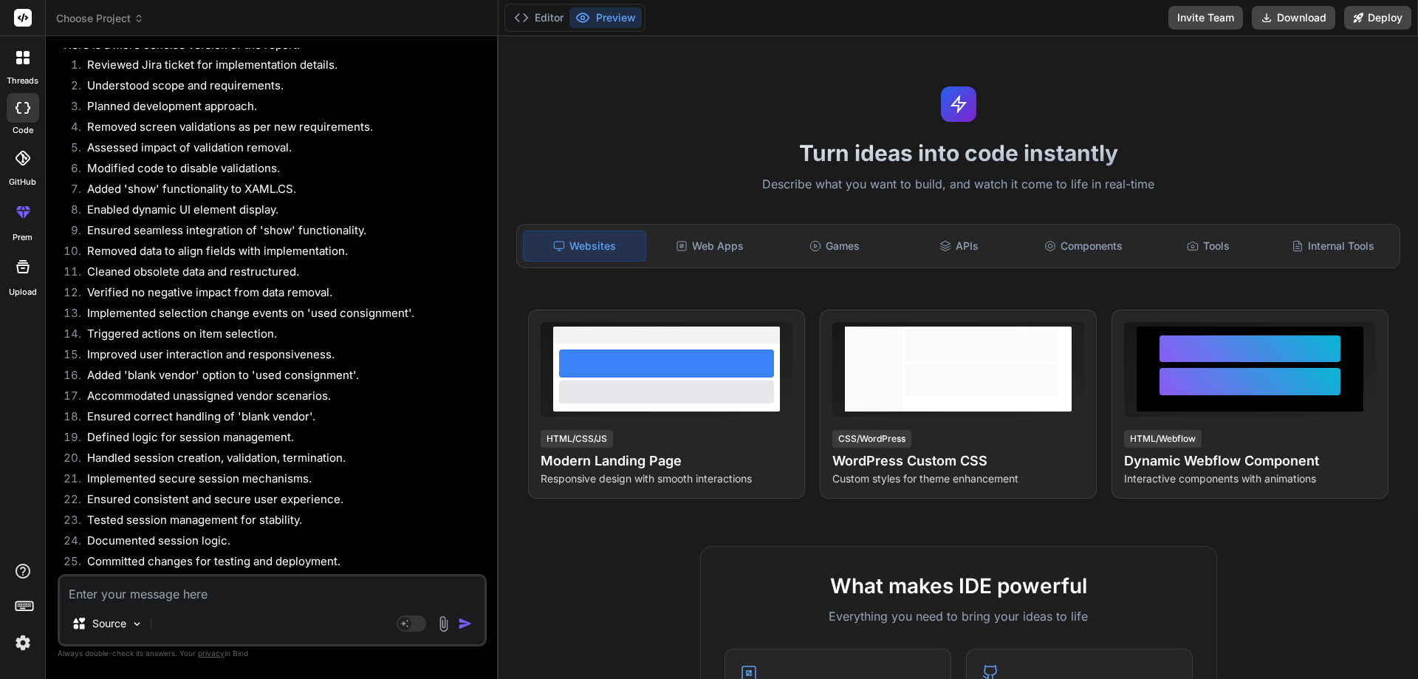
click at [86, 578] on textarea at bounding box center [272, 589] width 425 height 27
type textarea "a"
type textarea "x"
type textarea "ad"
type textarea "x"
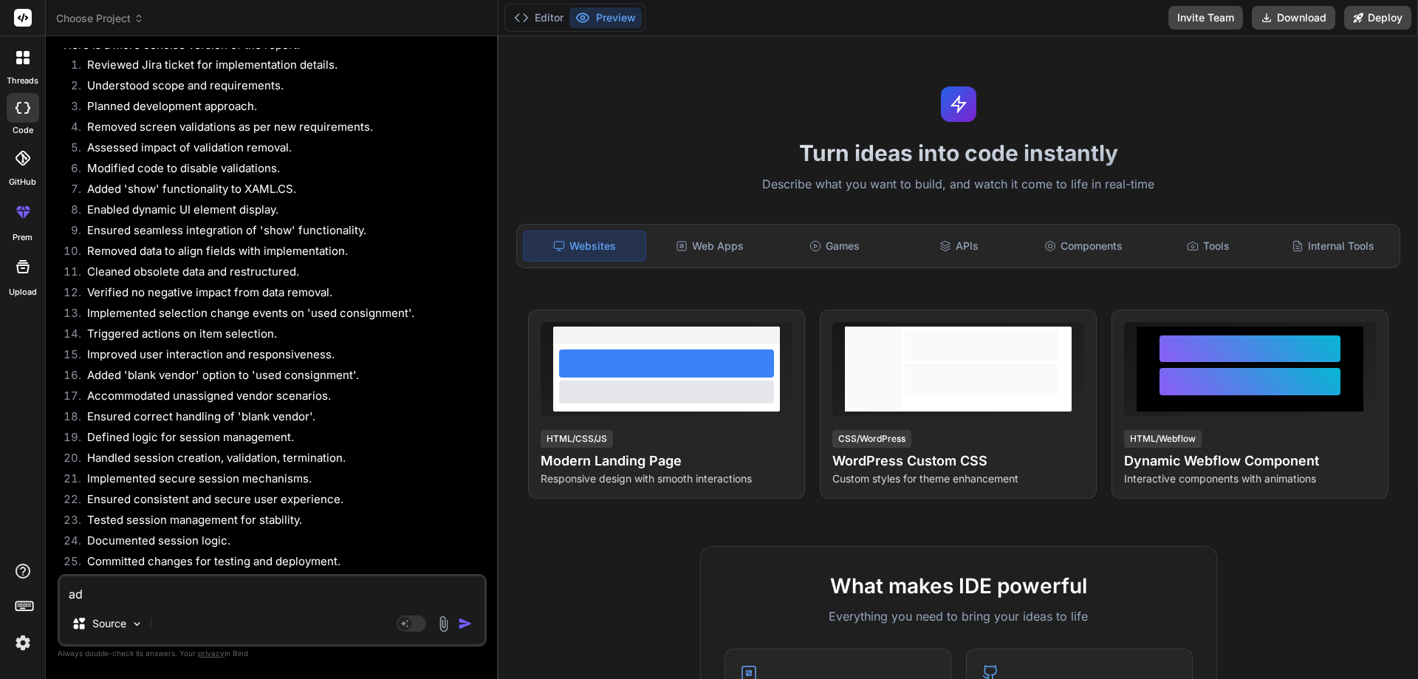
type textarea "add"
type textarea "x"
type textarea "add"
type textarea "x"
type textarea "add s"
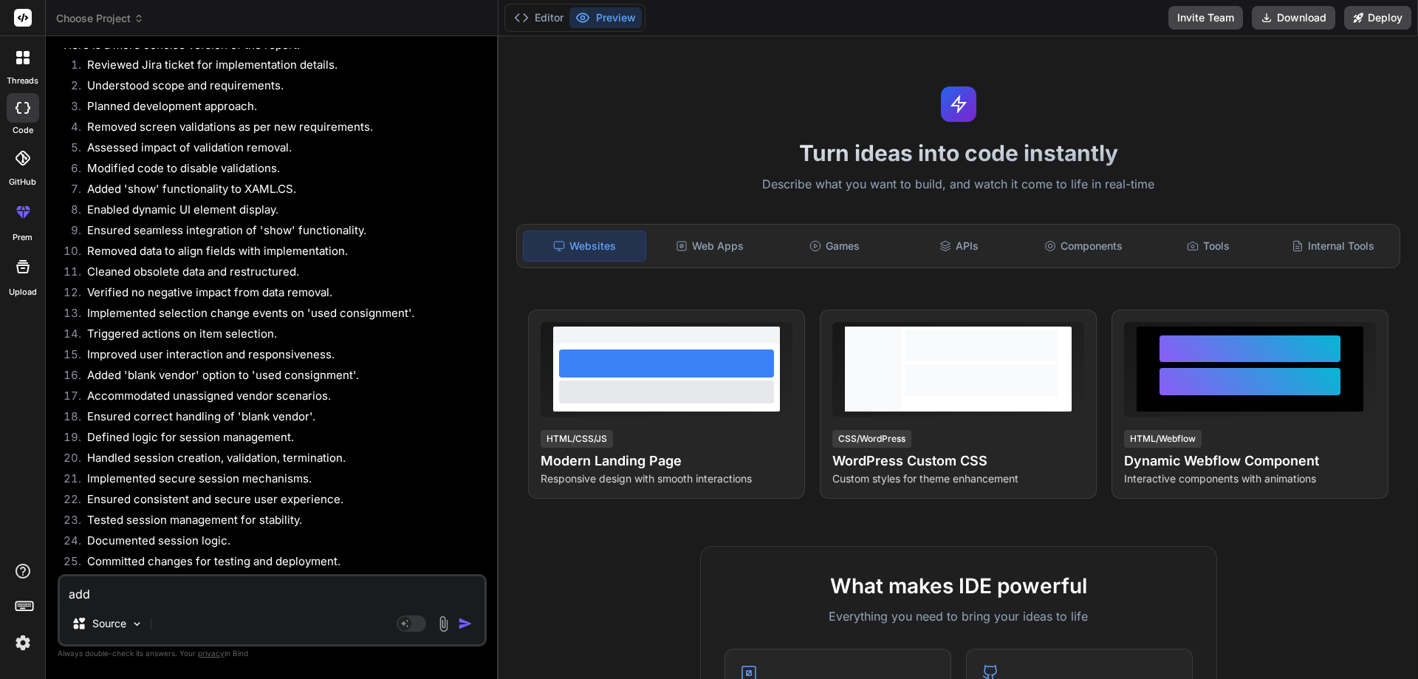
type textarea "x"
type textarea "add so"
type textarea "x"
type textarea "add som"
type textarea "x"
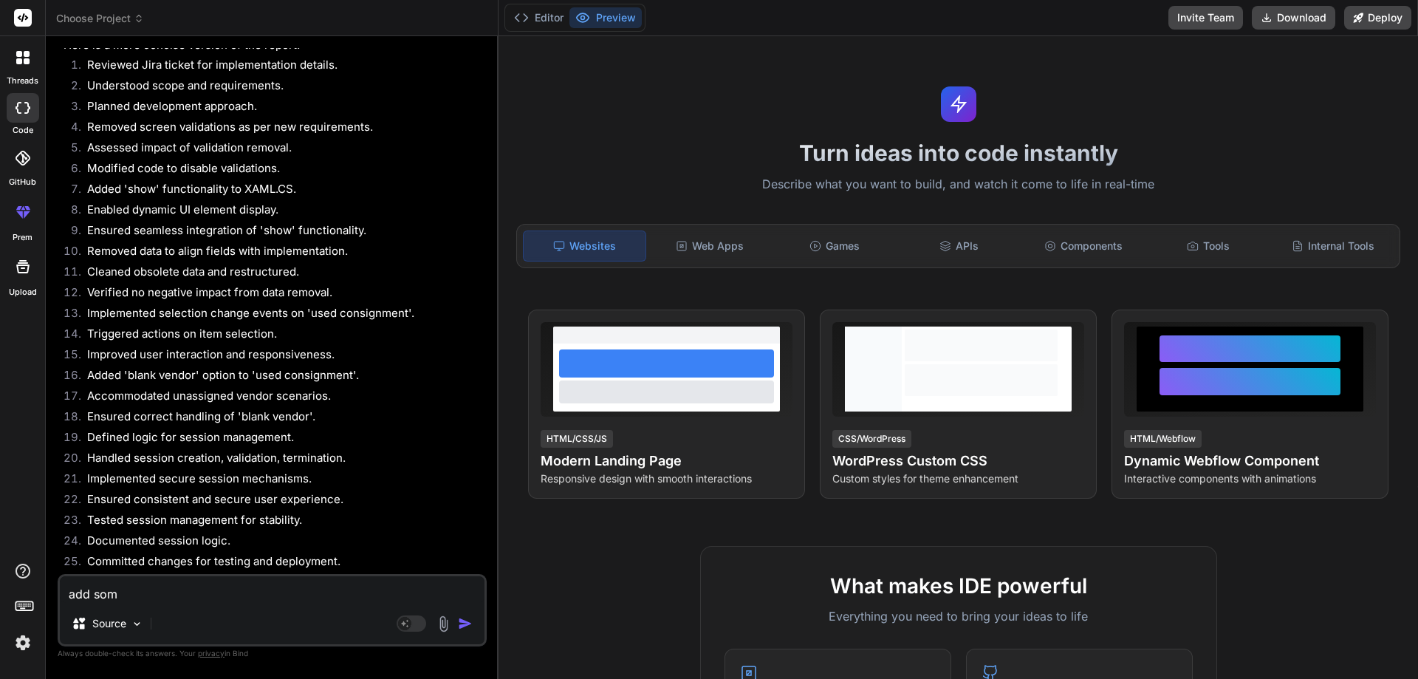
type textarea "add some"
type textarea "x"
type textarea "add some"
type textarea "x"
type textarea "add some w"
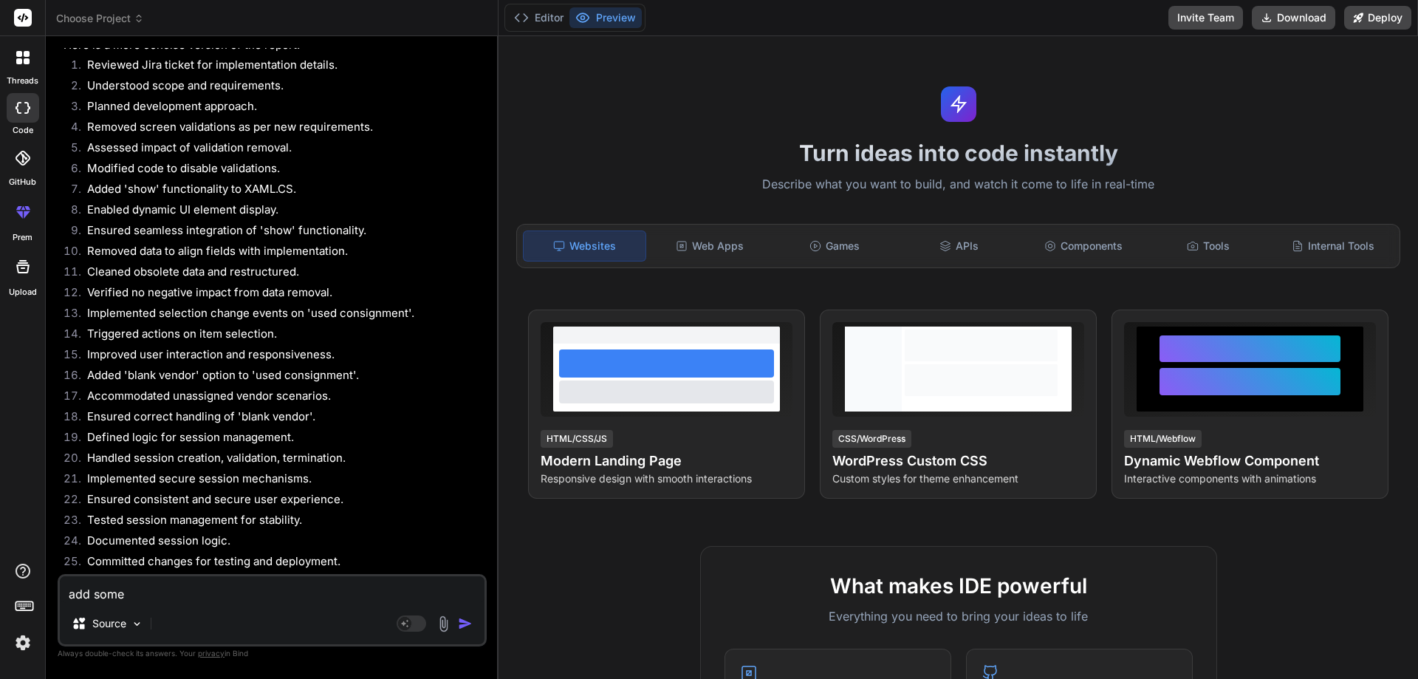
type textarea "x"
type textarea "add some wo"
type textarea "x"
type textarea "add some wor"
type textarea "x"
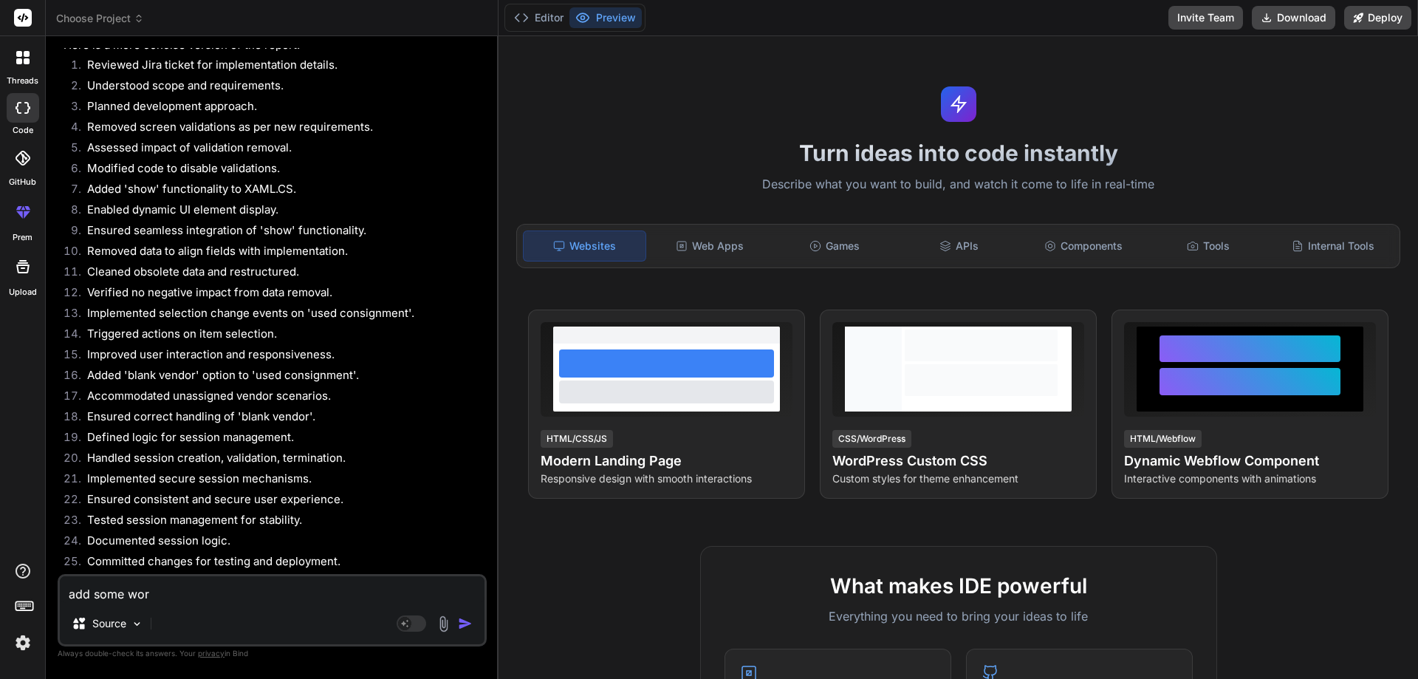
type textarea "add some word"
type textarea "x"
type textarea "add some word"
type textarea "x"
type textarea "add some word o"
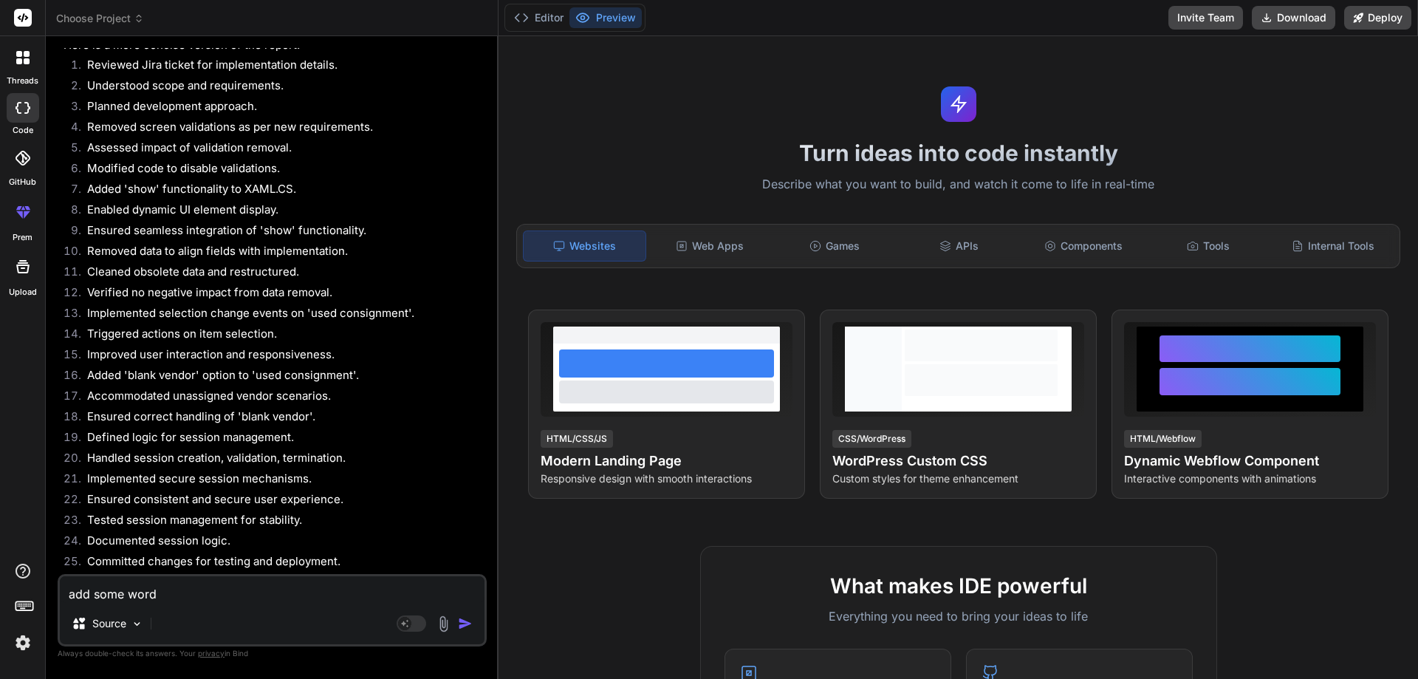
type textarea "x"
type textarea "add some word on"
type textarea "x"
type textarea "add some word onl"
type textarea "x"
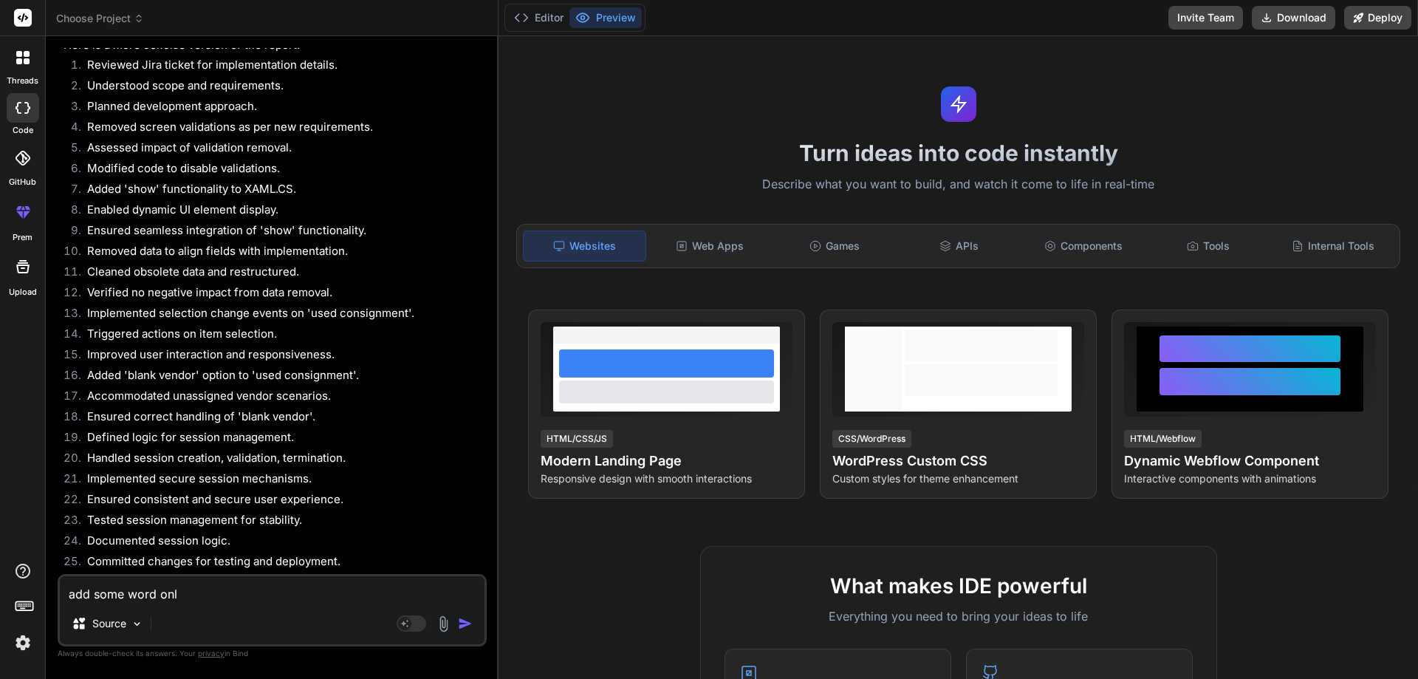
type textarea "add some word on"
type textarea "x"
type textarea "add some word o"
type textarea "x"
type textarea "add some word"
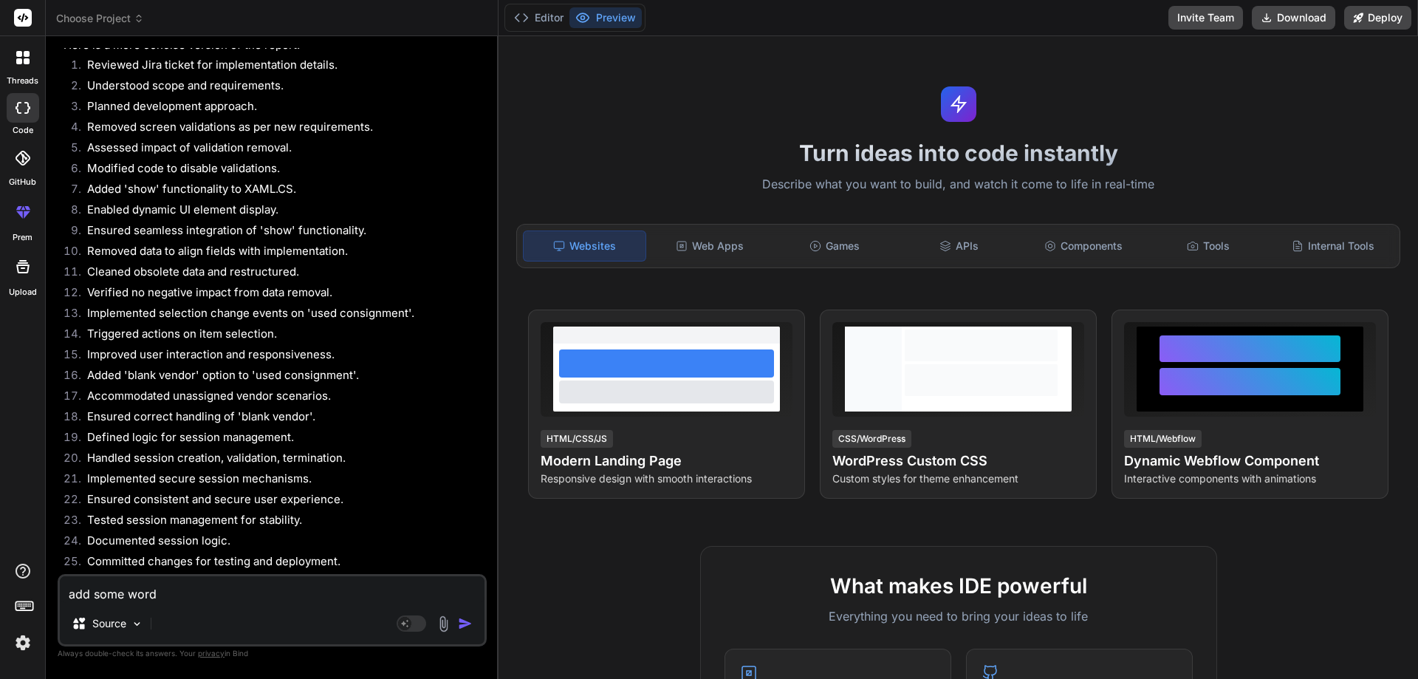
type textarea "x"
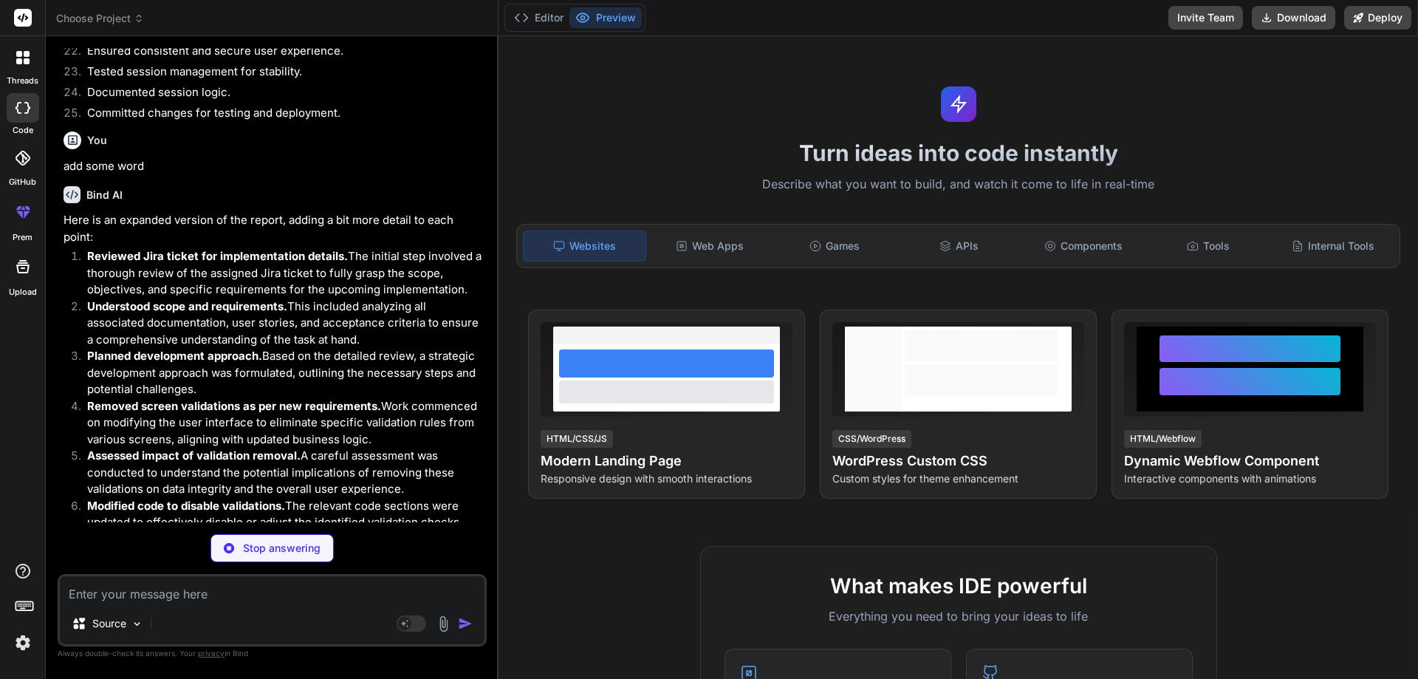
scroll to position [1628, 0]
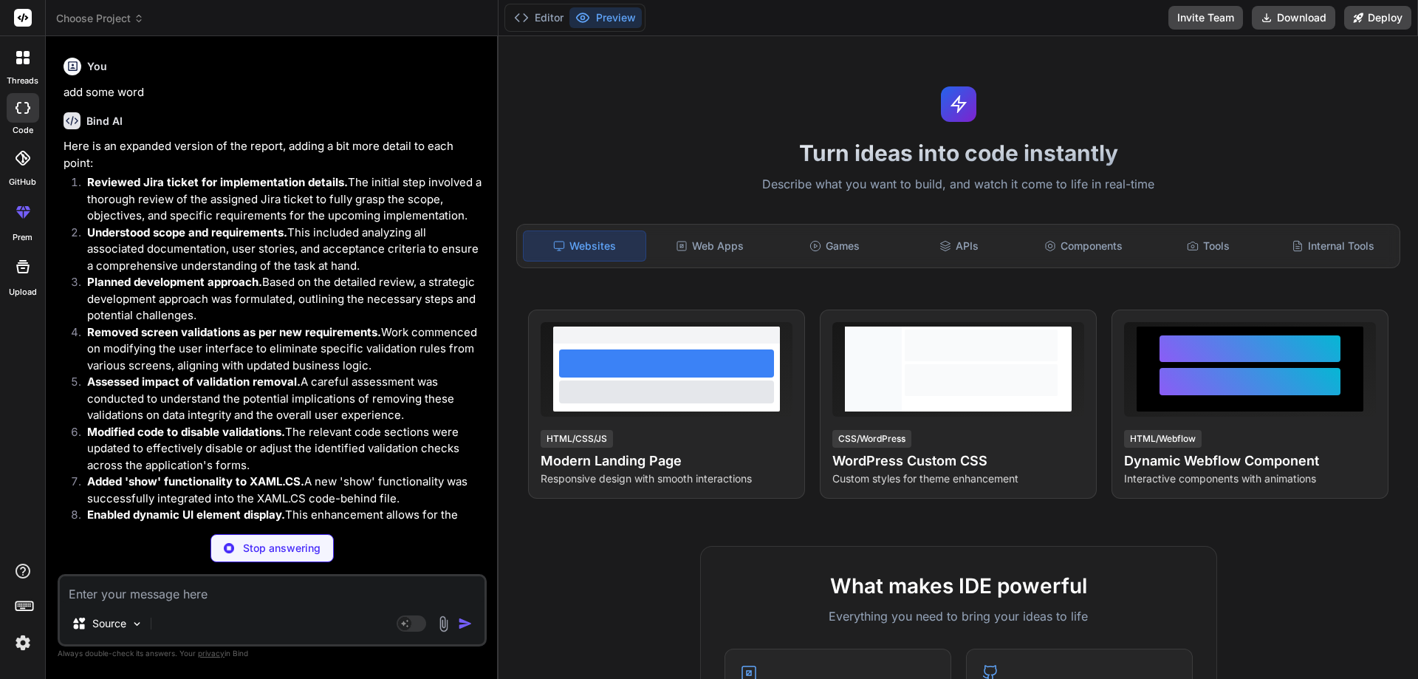
type textarea "x"
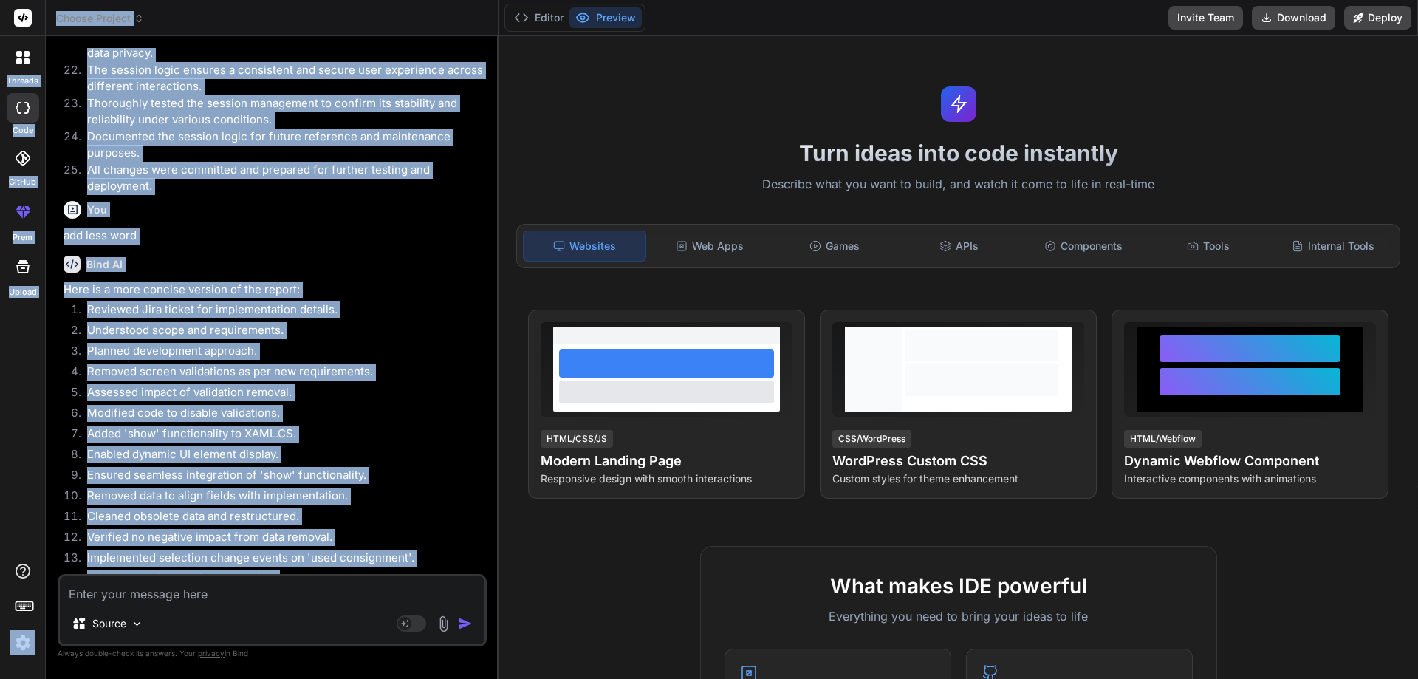
scroll to position [746, 0]
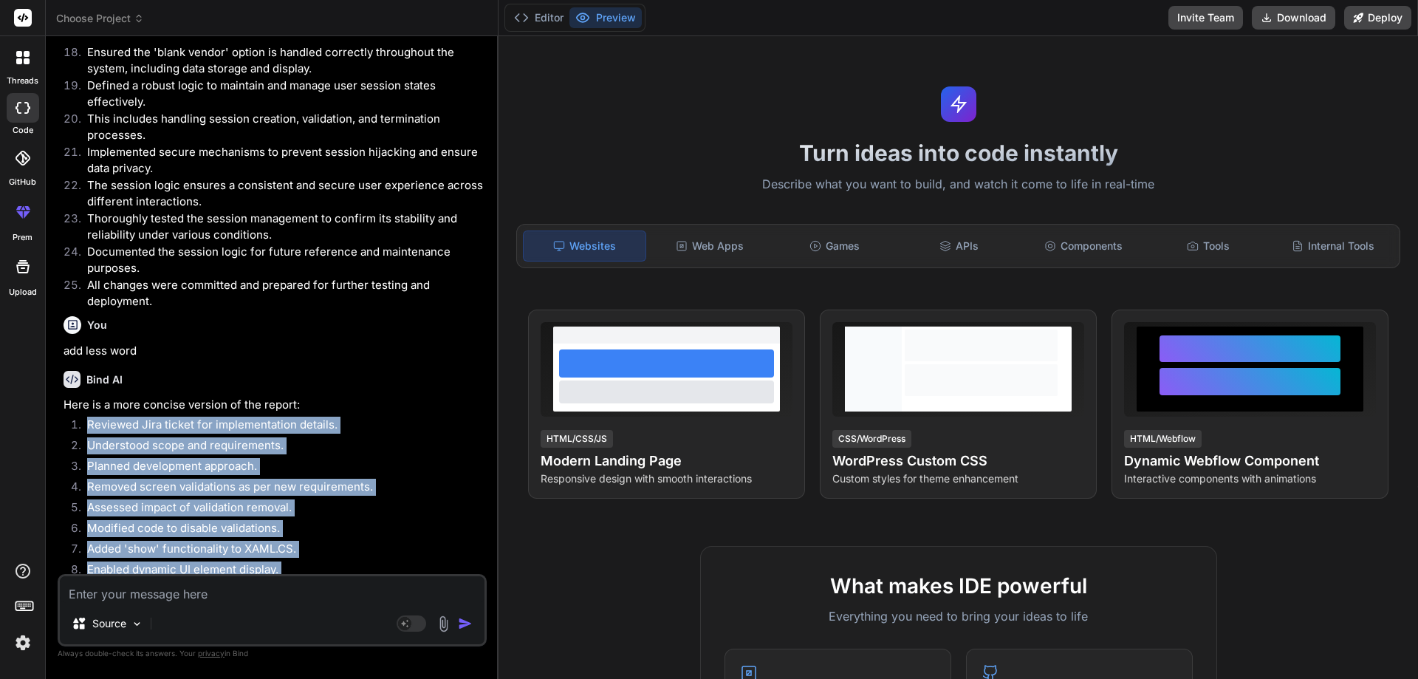
drag, startPoint x: 190, startPoint y: 400, endPoint x: 82, endPoint y: 416, distance: 109.0
click at [82, 416] on ol "Reviewed Jira ticket for implementation details. Understood scope and requireme…" at bounding box center [274, 674] width 420 height 517
copy ol "Reviewed Jira ticket for implementation details. Understood scope and requireme…"
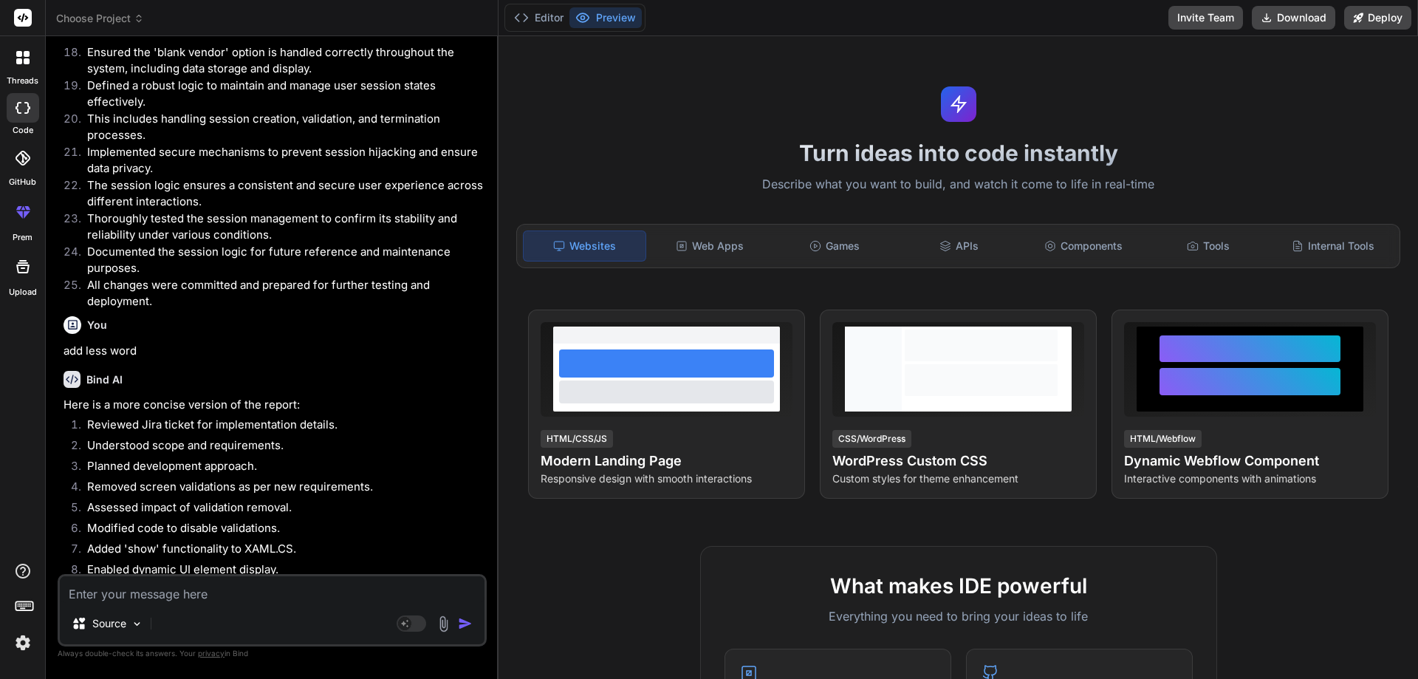
click at [139, 590] on textarea at bounding box center [272, 589] width 425 height 27
paste textarea "Reviewed Jira ticket for implementation details. Understood scope and requireme…"
type textarea "Reviewed Jira ticket for implementation details. Understood scope and requireme…"
type textarea "x"
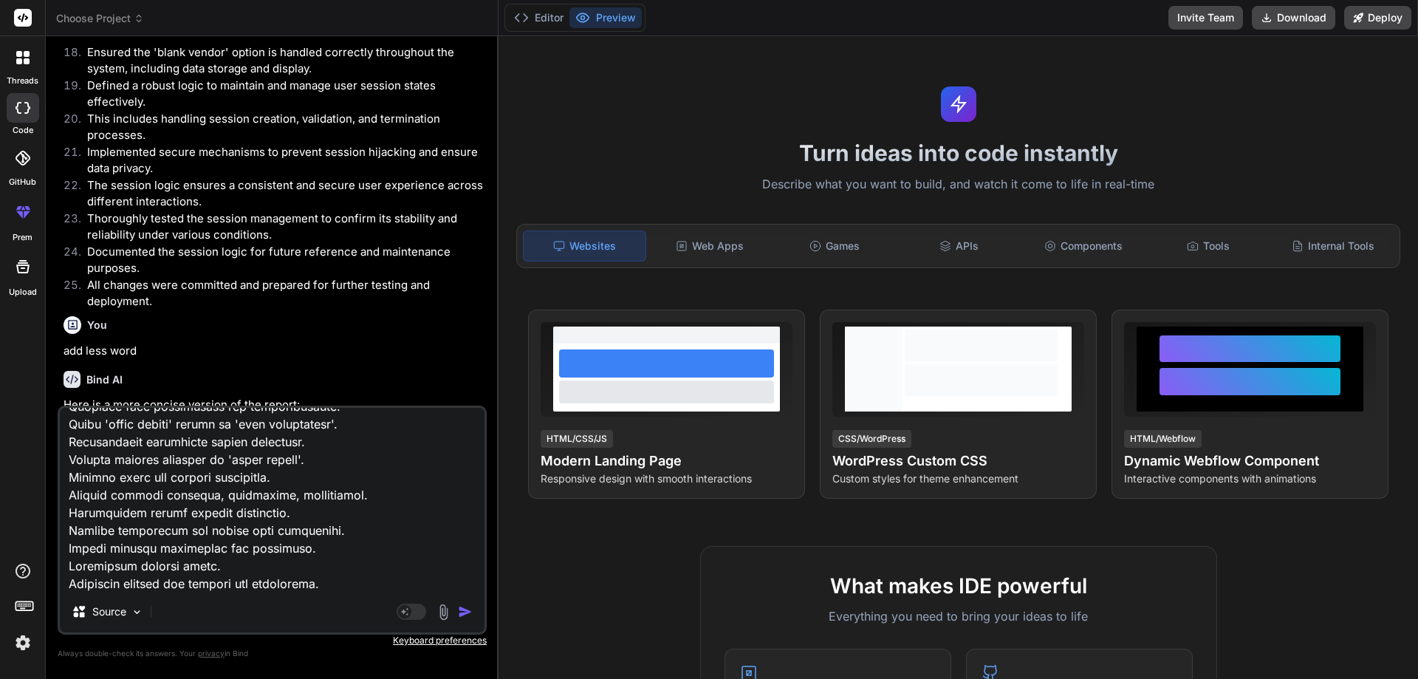
type textarea "Reviewed Jira ticket for implementation details. Understood scope and requireme…"
type textarea "x"
type textarea "Reviewed Jira ticket for implementation details. Understood scope and requireme…"
type textarea "x"
type textarea "Reviewed Jira ticket for implementation details. Understood scope and requireme…"
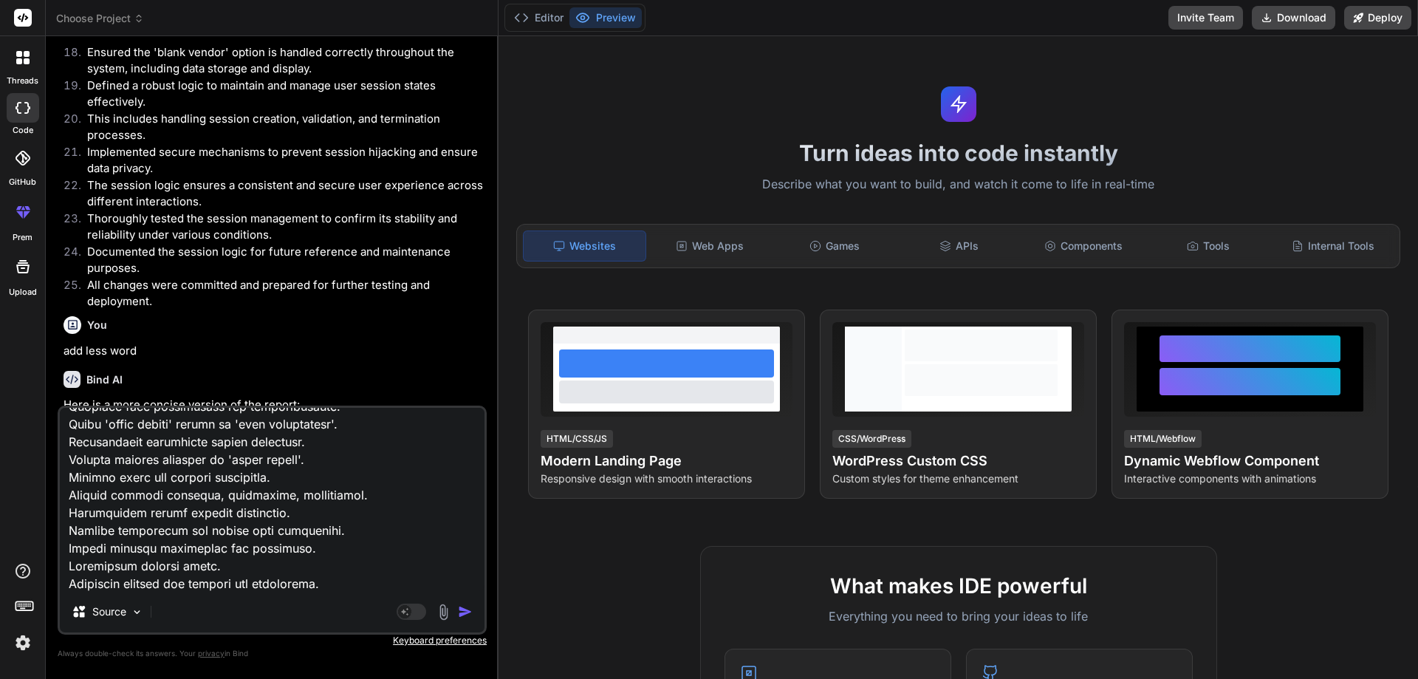
type textarea "x"
type textarea "Reviewed Jira ticket for implementation details. Understood scope and requireme…"
type textarea "x"
type textarea "Reviewed Jira ticket for implementation details. Understood scope and requireme…"
type textarea "x"
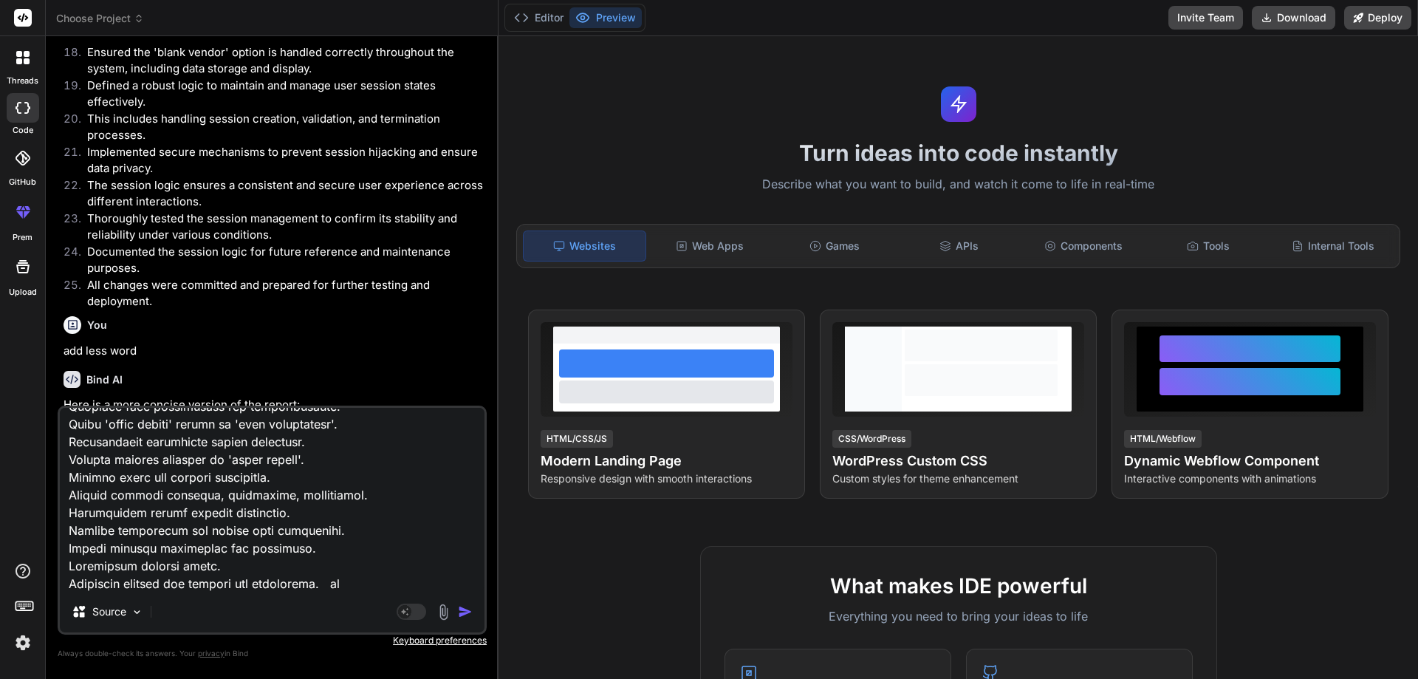
type textarea "Reviewed Jira ticket for implementation details. Understood scope and requireme…"
type textarea "x"
type textarea "Reviewed Jira ticket for implementation details. Understood scope and requireme…"
type textarea "x"
type textarea "Reviewed Jira ticket for implementation details. Understood scope and requireme…"
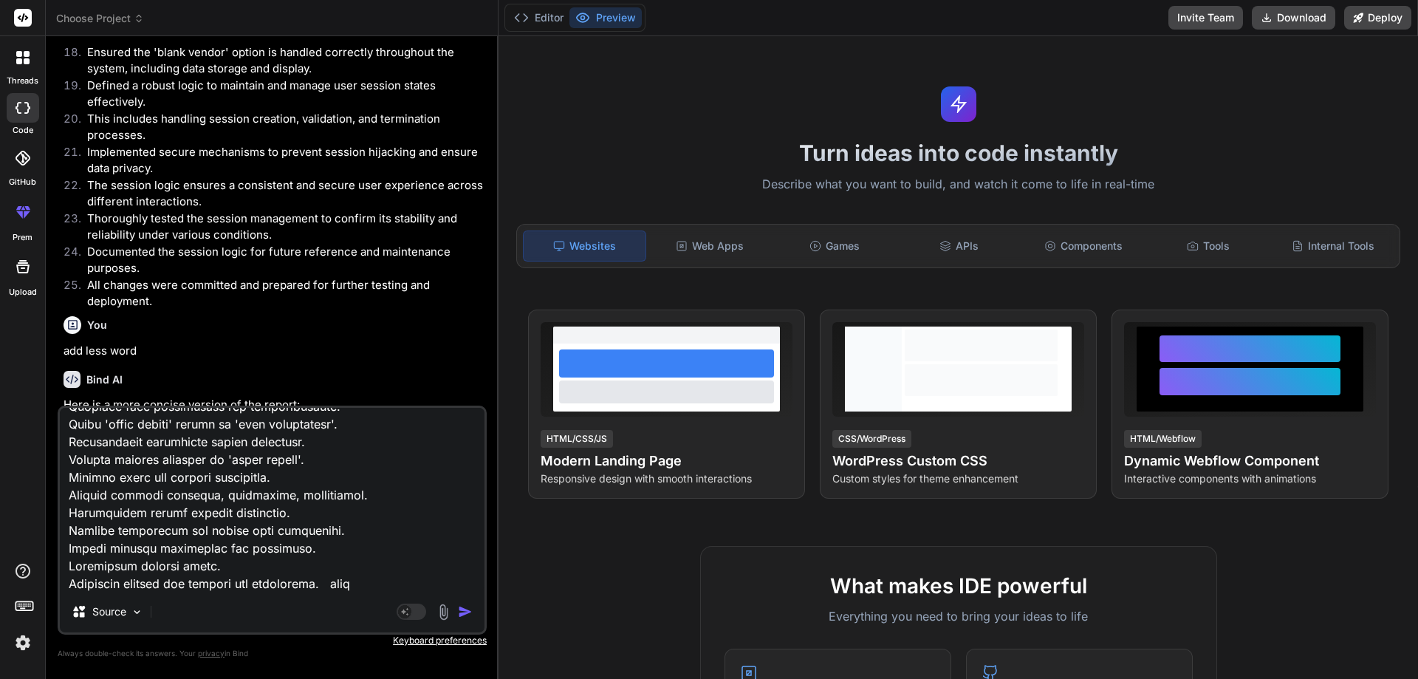
type textarea "x"
type textarea "Reviewed Jira ticket for implementation details. Understood scope and requireme…"
type textarea "x"
type textarea "Reviewed Jira ticket for implementation details. Understood scope and requireme…"
type textarea "x"
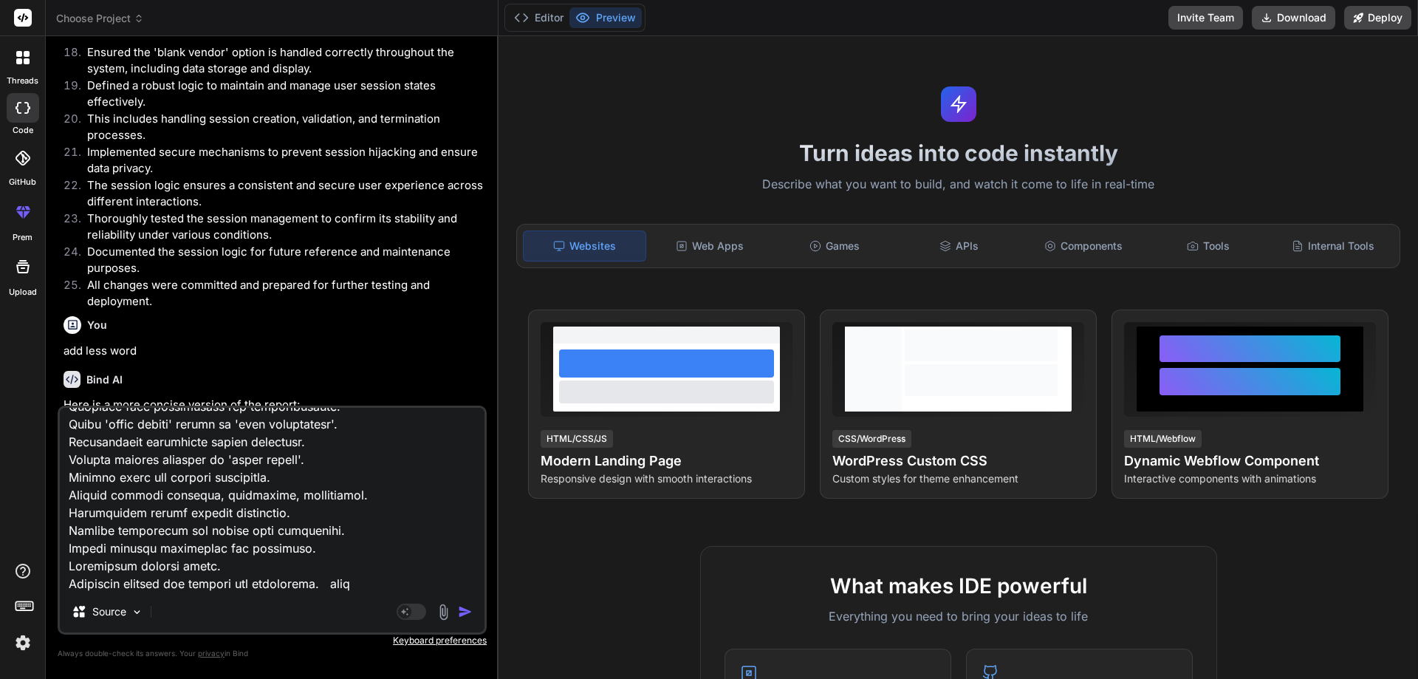
type textarea "Reviewed Jira ticket for implementation details. Understood scope and requireme…"
type textarea "x"
type textarea "Reviewed Jira ticket for implementation details. Understood scope and requireme…"
type textarea "x"
type textarea "Reviewed Jira ticket for implementation details. Understood scope and requireme…"
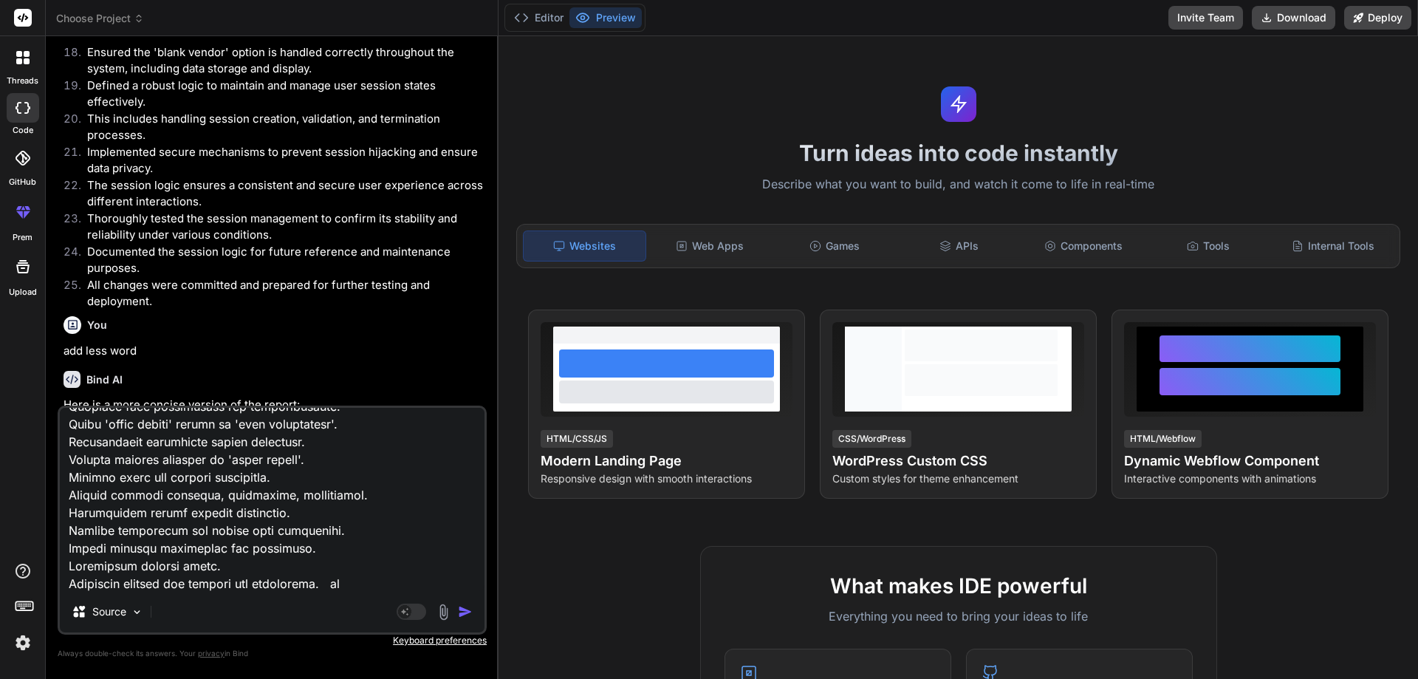
type textarea "x"
type textarea "Reviewed Jira ticket for implementation details. Understood scope and requireme…"
type textarea "x"
type textarea "Reviewed Jira ticket for implementation details. Understood scope and requireme…"
type textarea "x"
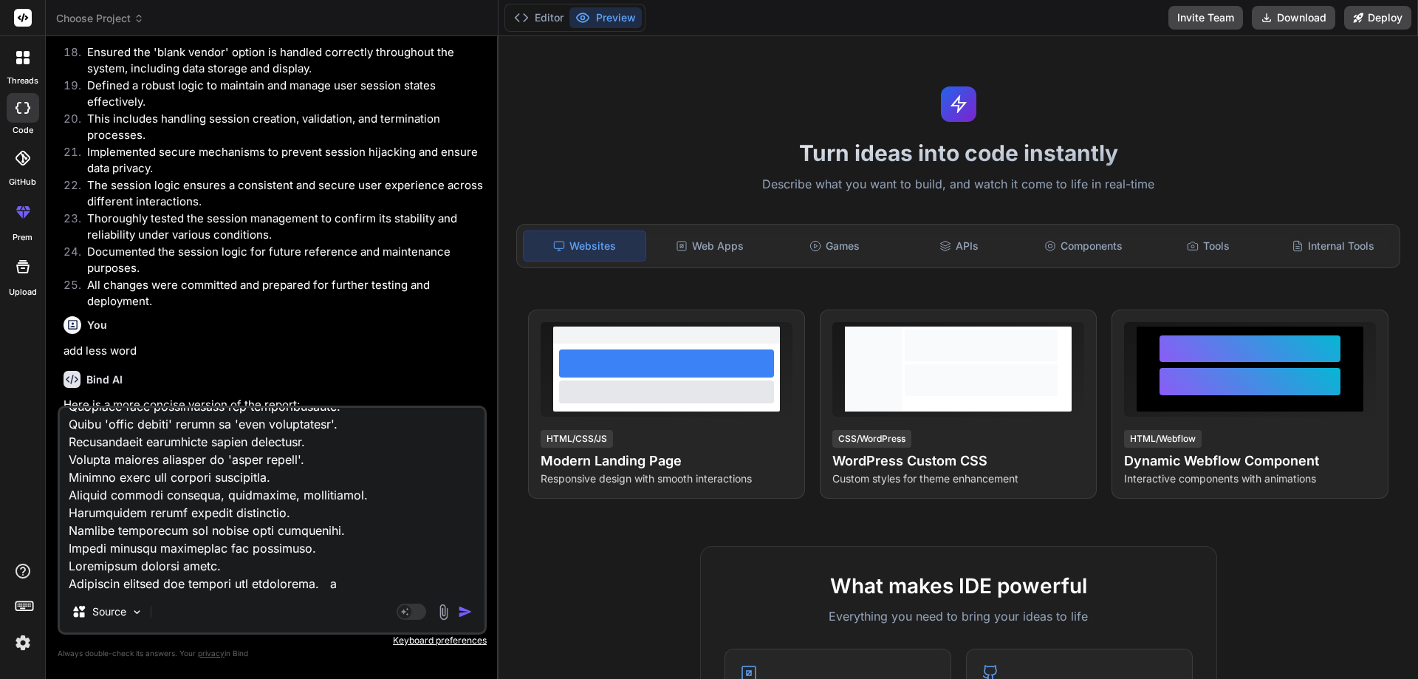
type textarea "Reviewed Jira ticket for implementation details. Understood scope and requireme…"
type textarea "x"
type textarea "Reviewed Jira ticket for implementation details. Understood scope and requireme…"
type textarea "x"
type textarea "Reviewed Jira ticket for implementation details. Understood scope and requireme…"
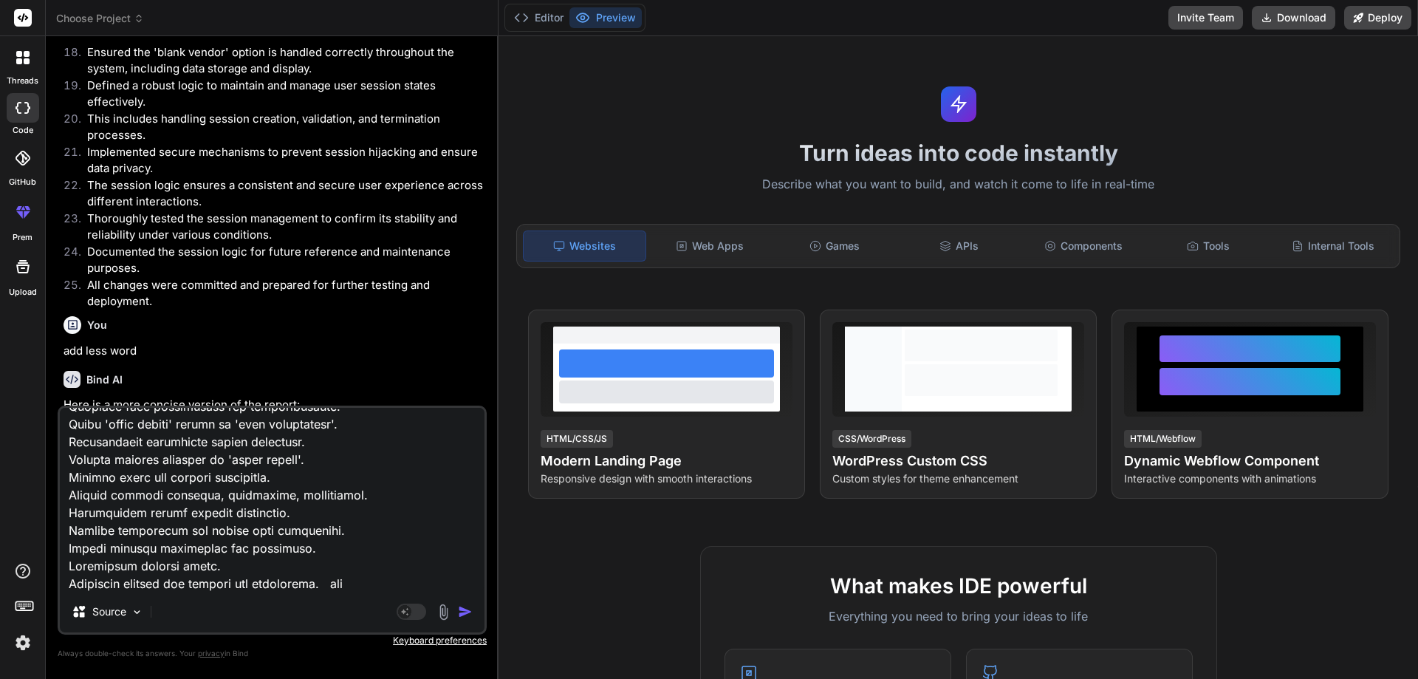
type textarea "x"
type textarea "Reviewed Jira ticket for implementation details. Understood scope and requireme…"
type textarea "x"
type textarea "Reviewed Jira ticket for implementation details. Understood scope and requireme…"
type textarea "x"
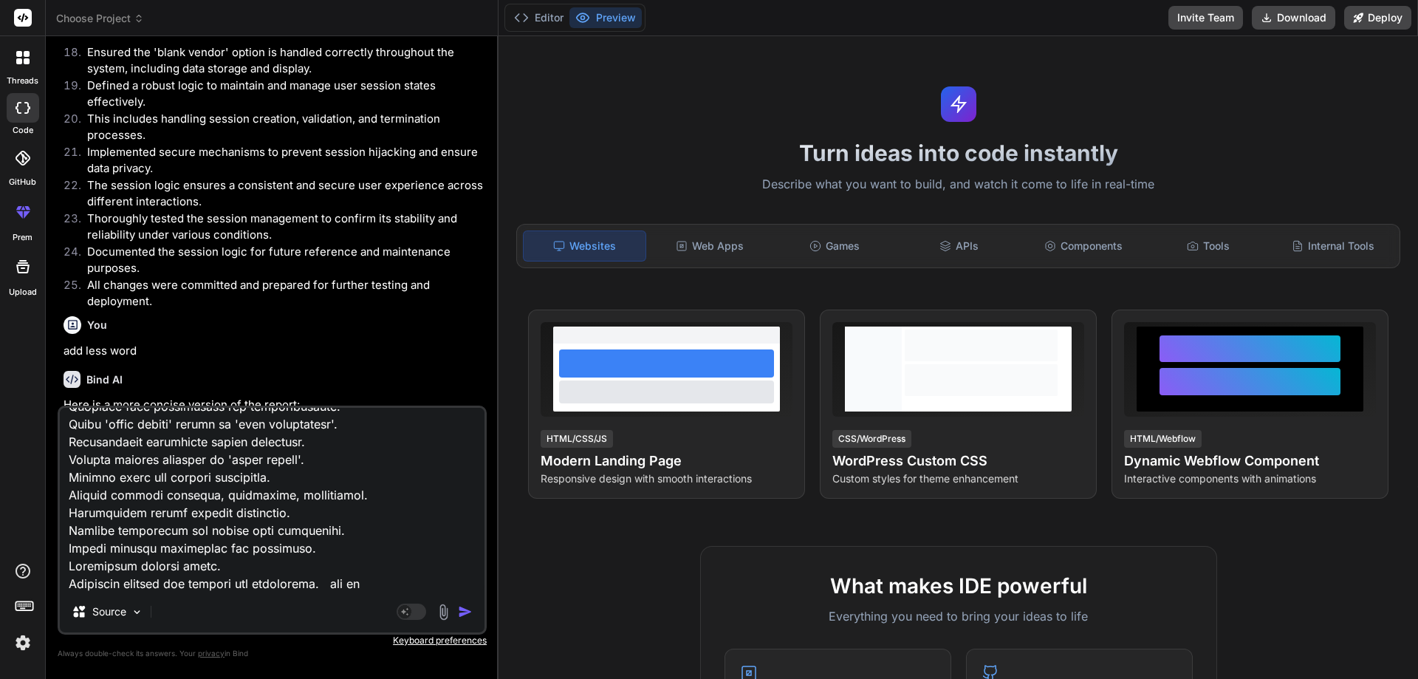
type textarea "Reviewed Jira ticket for implementation details. Understood scope and requireme…"
type textarea "x"
type textarea "Reviewed Jira ticket for implementation details. Understood scope and requireme…"
type textarea "x"
type textarea "Reviewed Jira ticket for implementation details. Understood scope and requireme…"
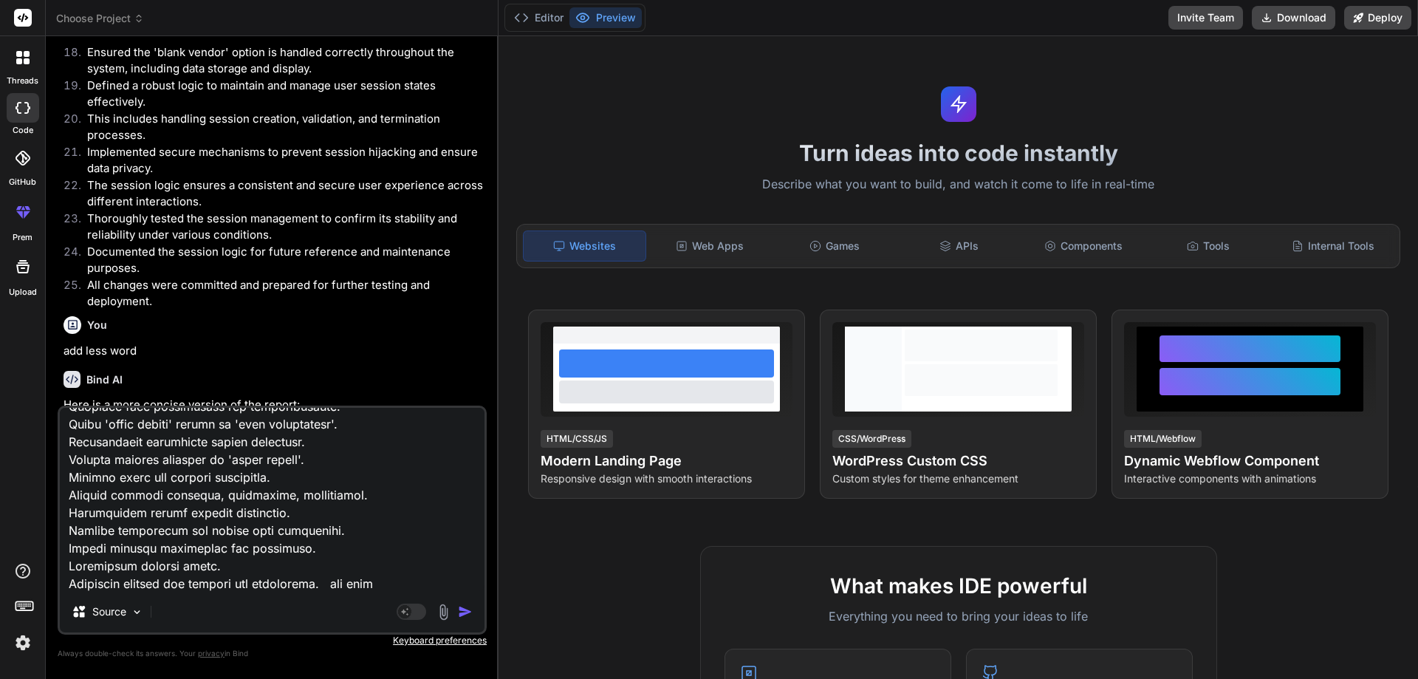
type textarea "x"
type textarea "Reviewed Jira ticket for implementation details. Understood scope and requireme…"
type textarea "x"
type textarea "Reviewed Jira ticket for implementation details. Understood scope and requireme…"
type textarea "x"
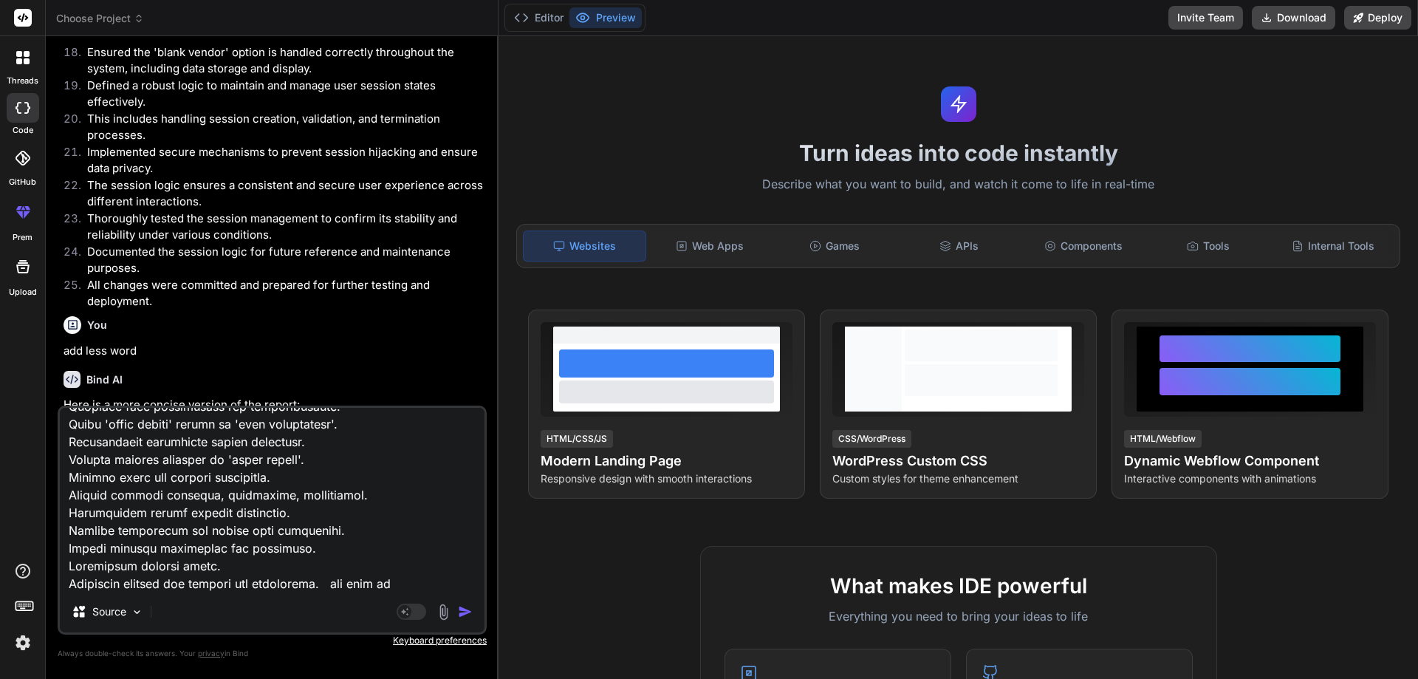
type textarea "Reviewed Jira ticket for implementation details. Understood scope and requireme…"
type textarea "x"
type textarea "Reviewed Jira ticket for implementation details. Understood scope and requireme…"
type textarea "x"
type textarea "Reviewed Jira ticket for implementation details. Understood scope and requireme…"
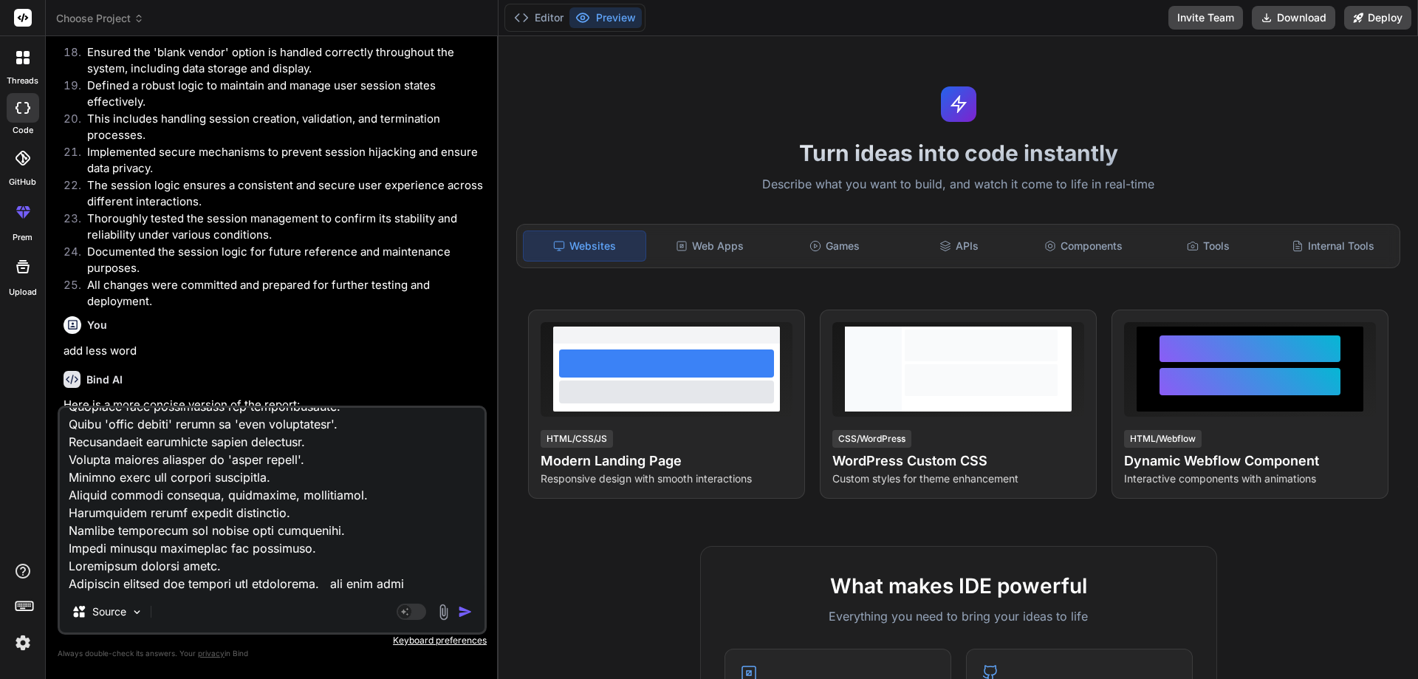
type textarea "x"
type textarea "Reviewed Jira ticket for implementation details. Understood scope and requireme…"
type textarea "x"
type textarea "Reviewed Jira ticket for implementation details. Understood scope and requireme…"
type textarea "x"
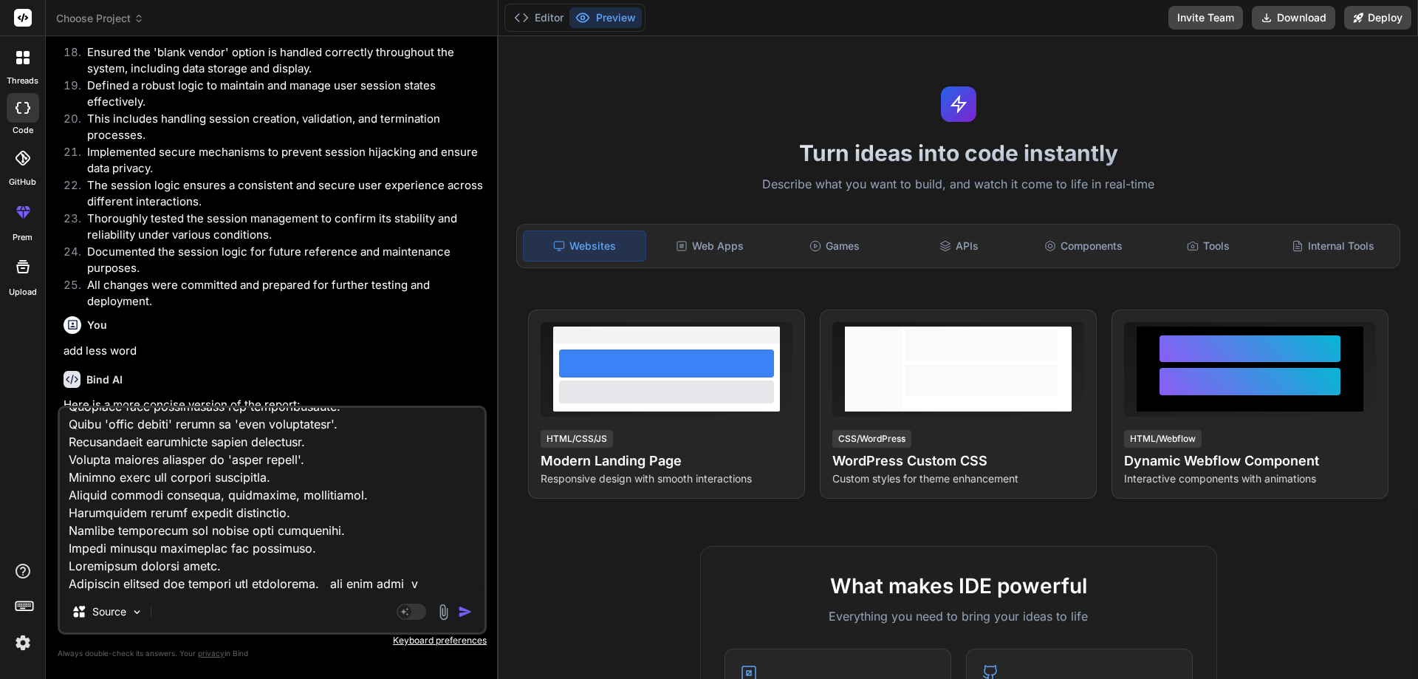
type textarea "Reviewed Jira ticket for implementation details. Understood scope and requireme…"
type textarea "x"
type textarea "Reviewed Jira ticket for implementation details. Understood scope and requireme…"
type textarea "x"
type textarea "Reviewed Jira ticket for implementation details. Understood scope and requireme…"
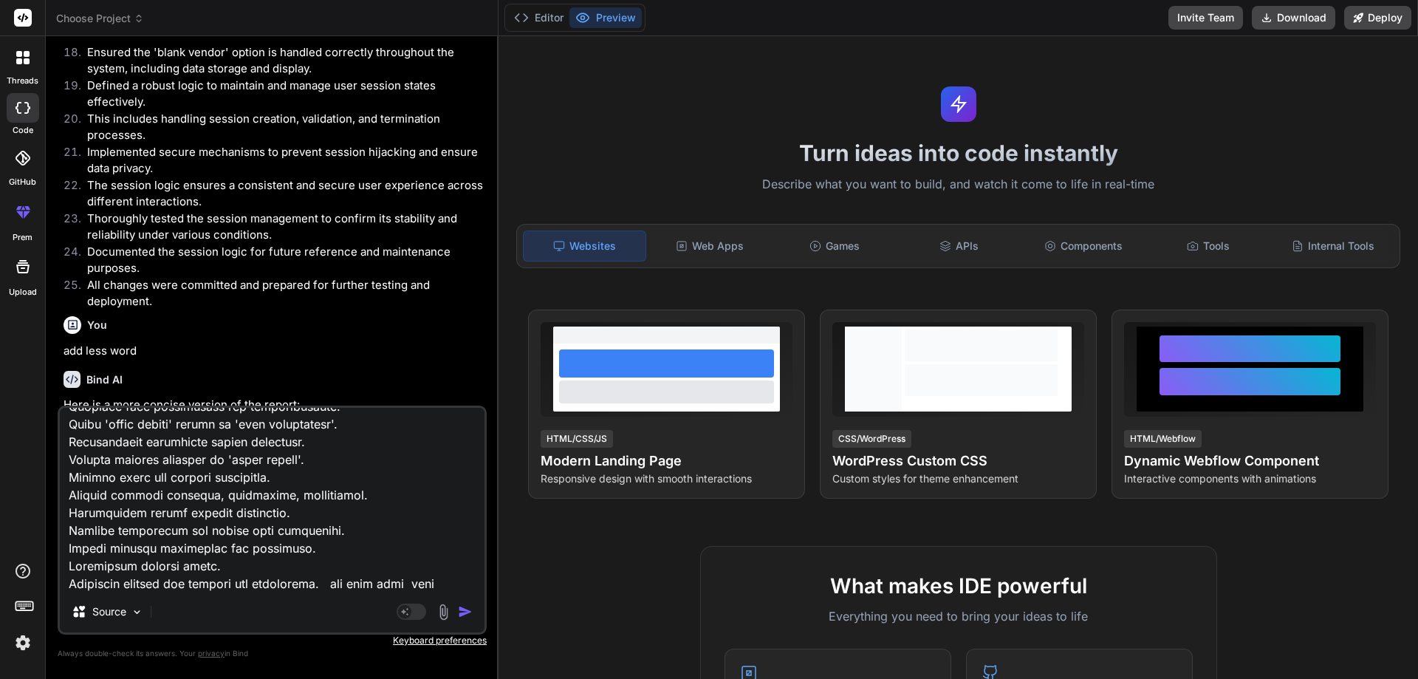
type textarea "x"
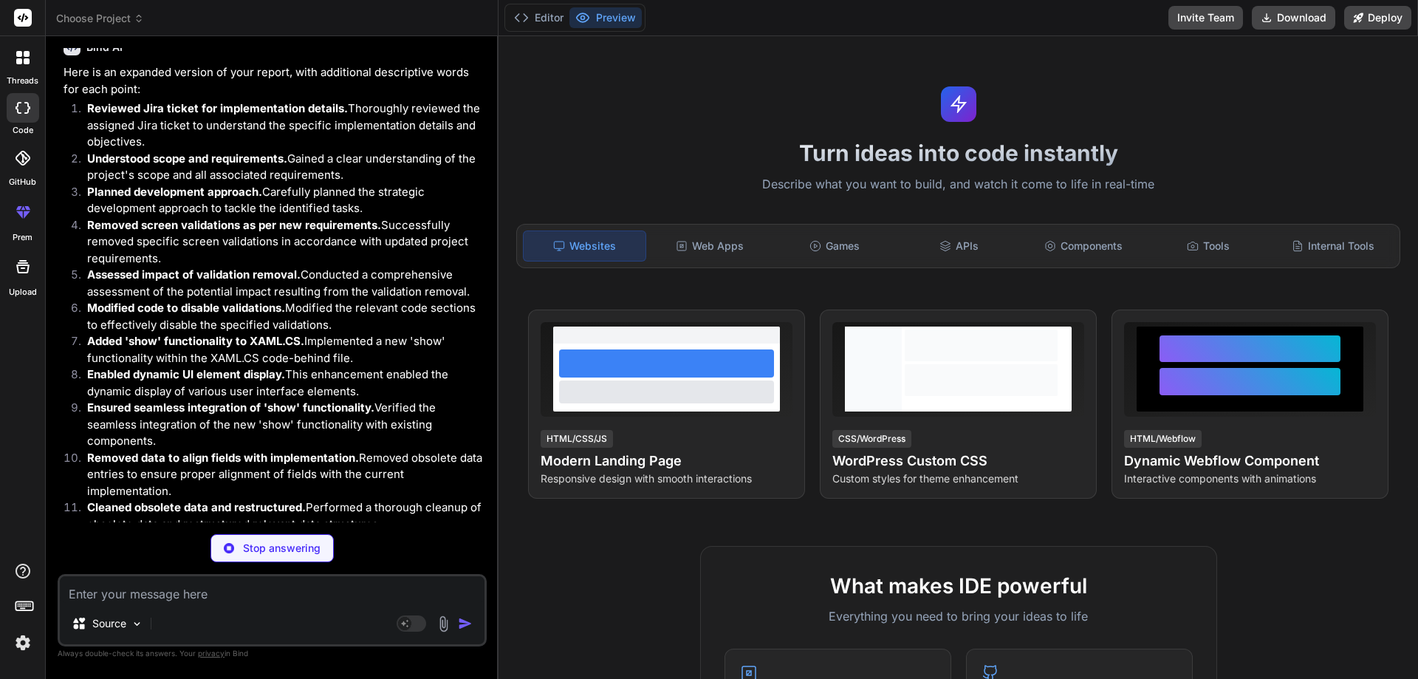
scroll to position [3196, 0]
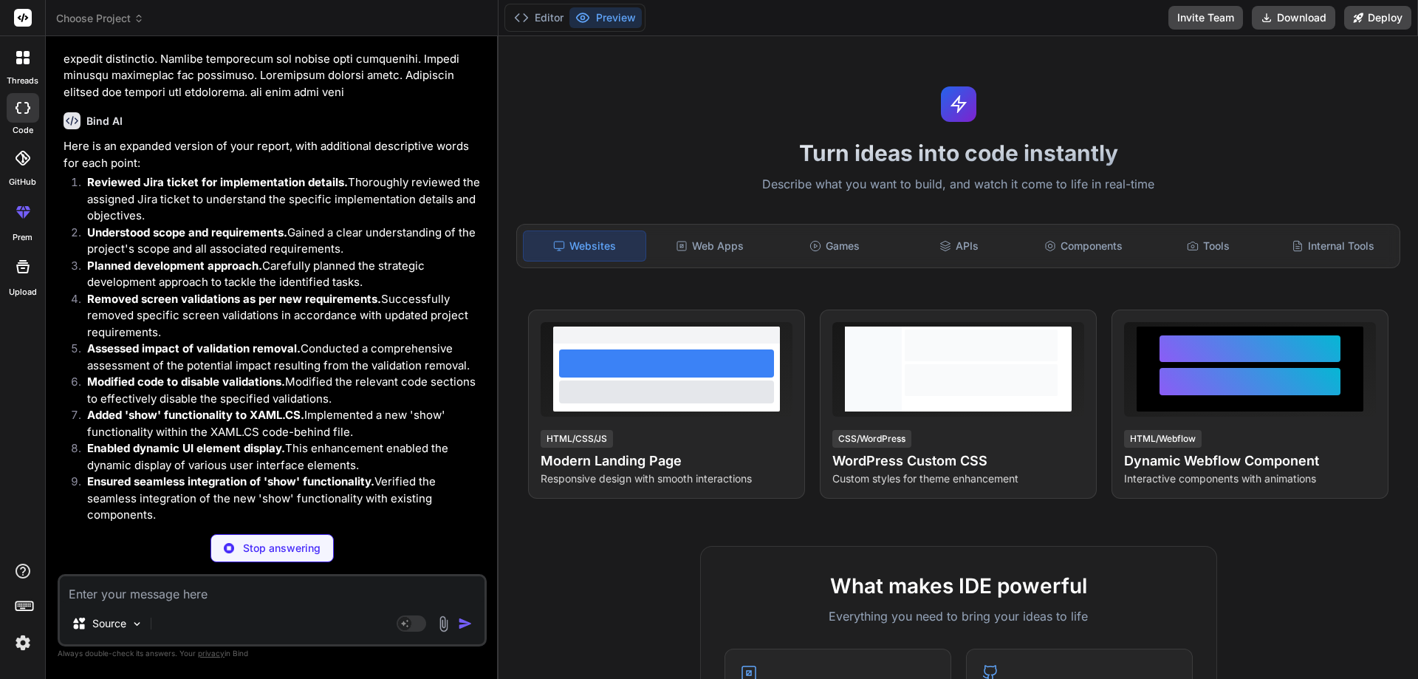
type textarea "x"
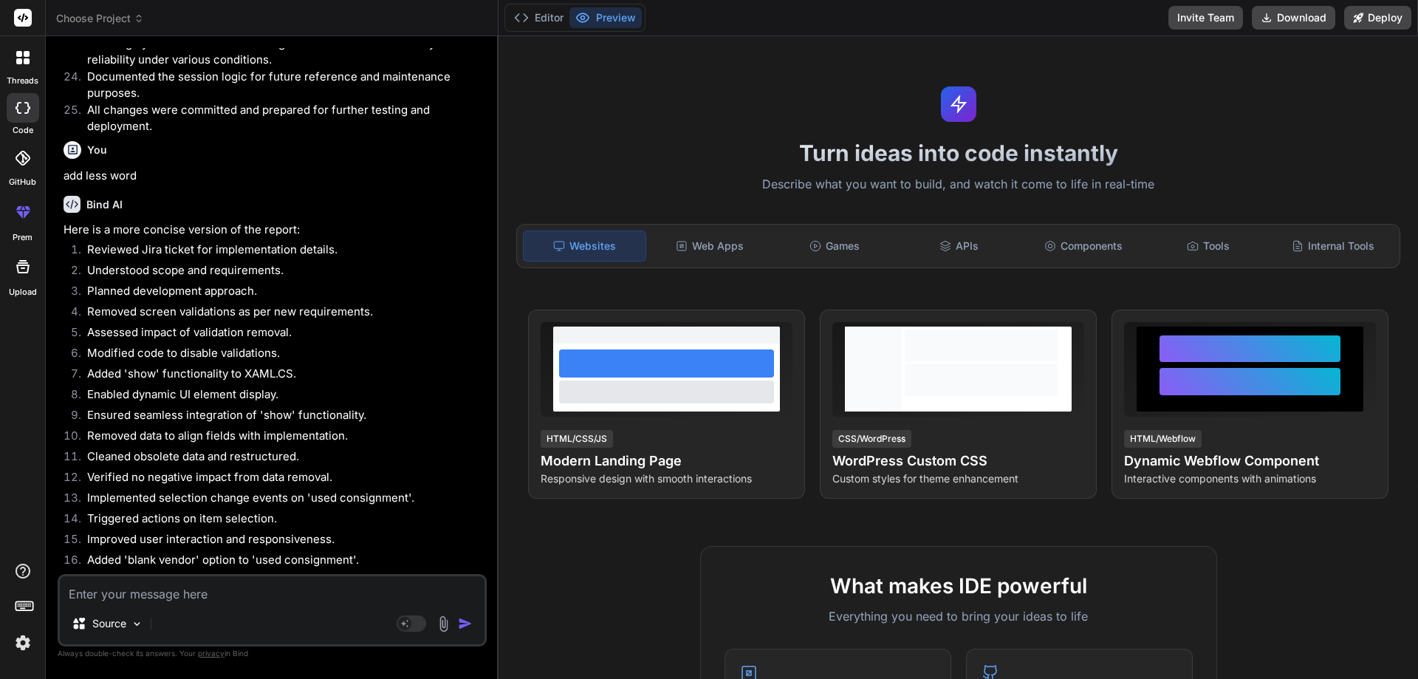
scroll to position [995, 0]
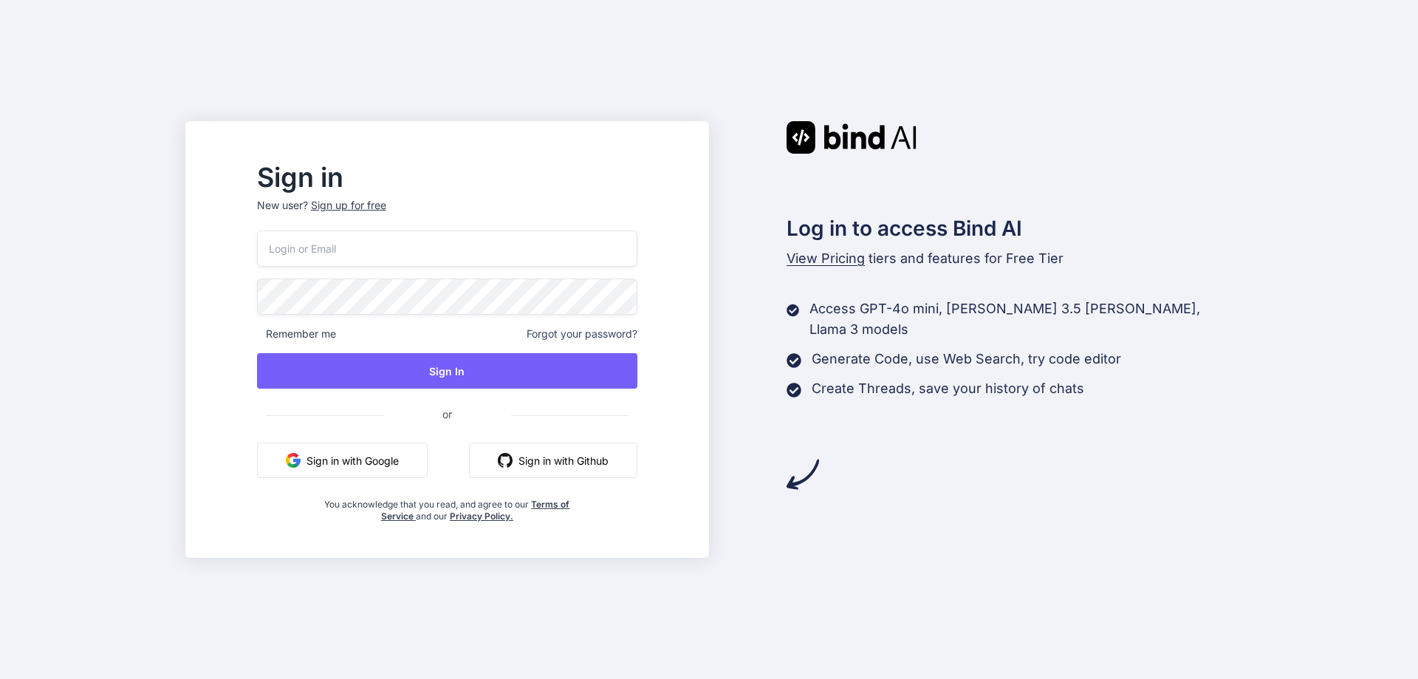
click at [385, 241] on input "email" at bounding box center [447, 248] width 380 height 36
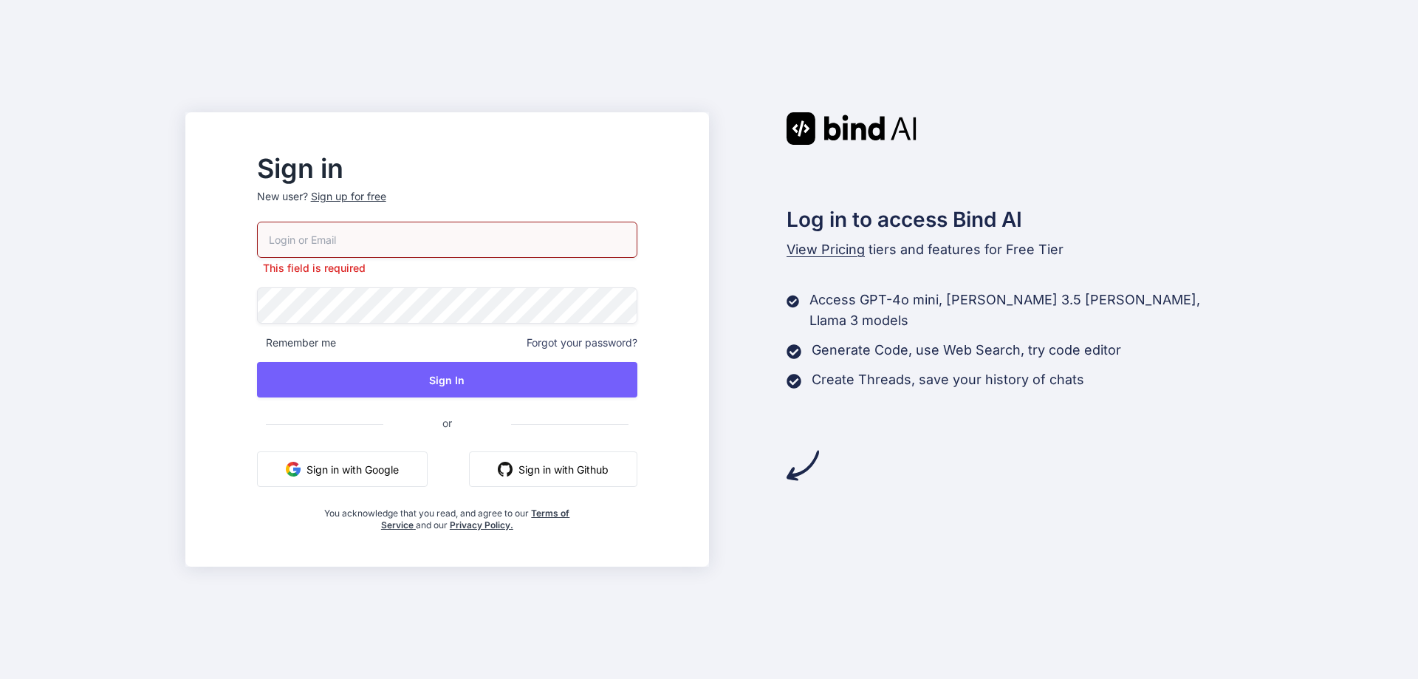
paste input "[EMAIL_ADDRESS][DOMAIN_NAME]"
type input "[EMAIL_ADDRESS][DOMAIN_NAME]"
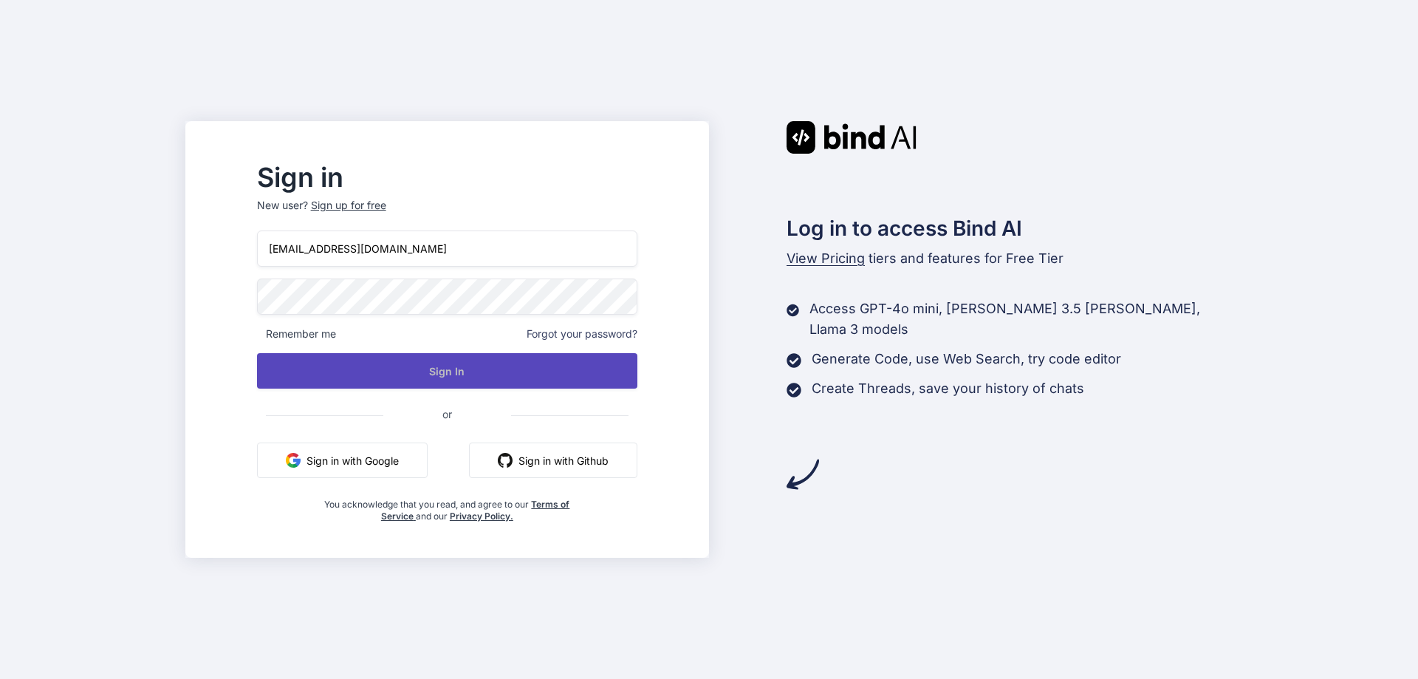
click at [395, 369] on button "Sign In" at bounding box center [447, 370] width 380 height 35
